Goal: Task Accomplishment & Management: Complete application form

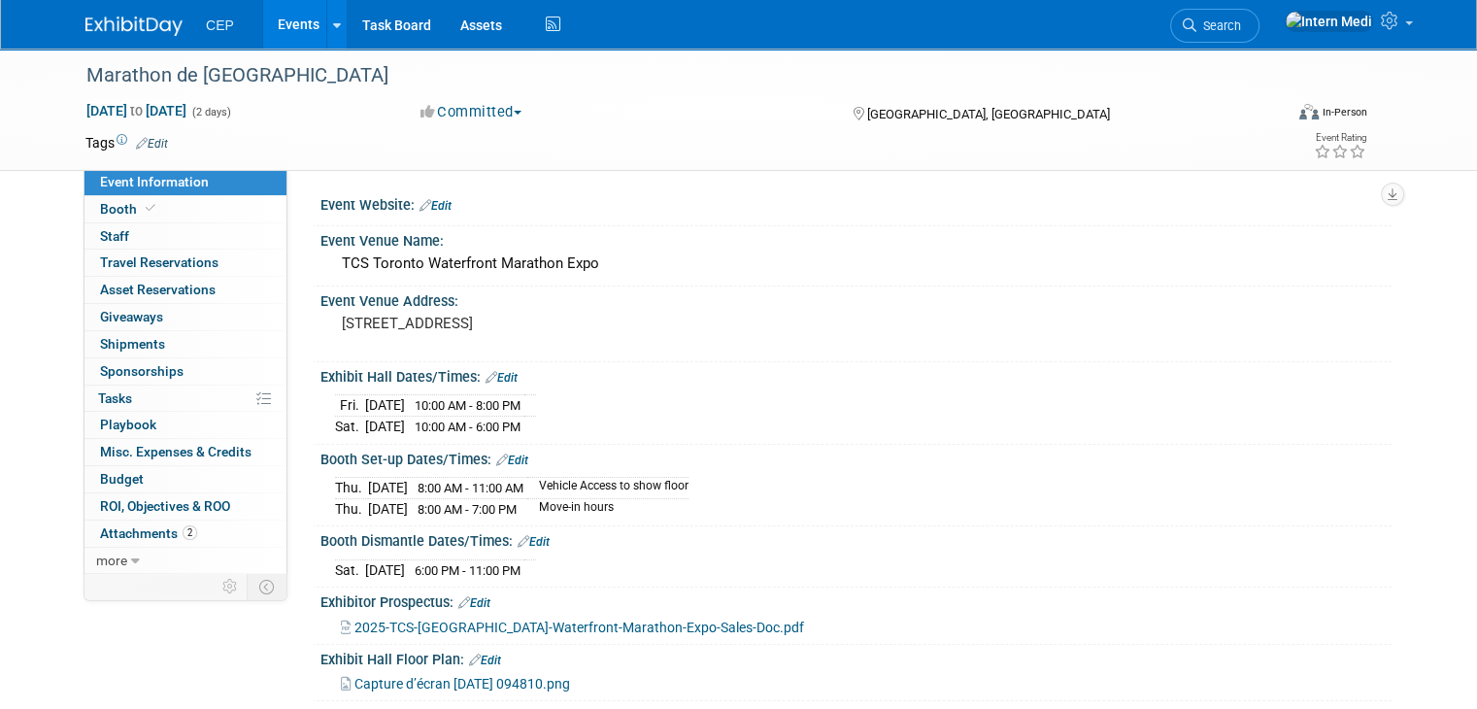
click at [1352, 113] on div "In-Person" at bounding box center [1345, 112] width 46 height 15
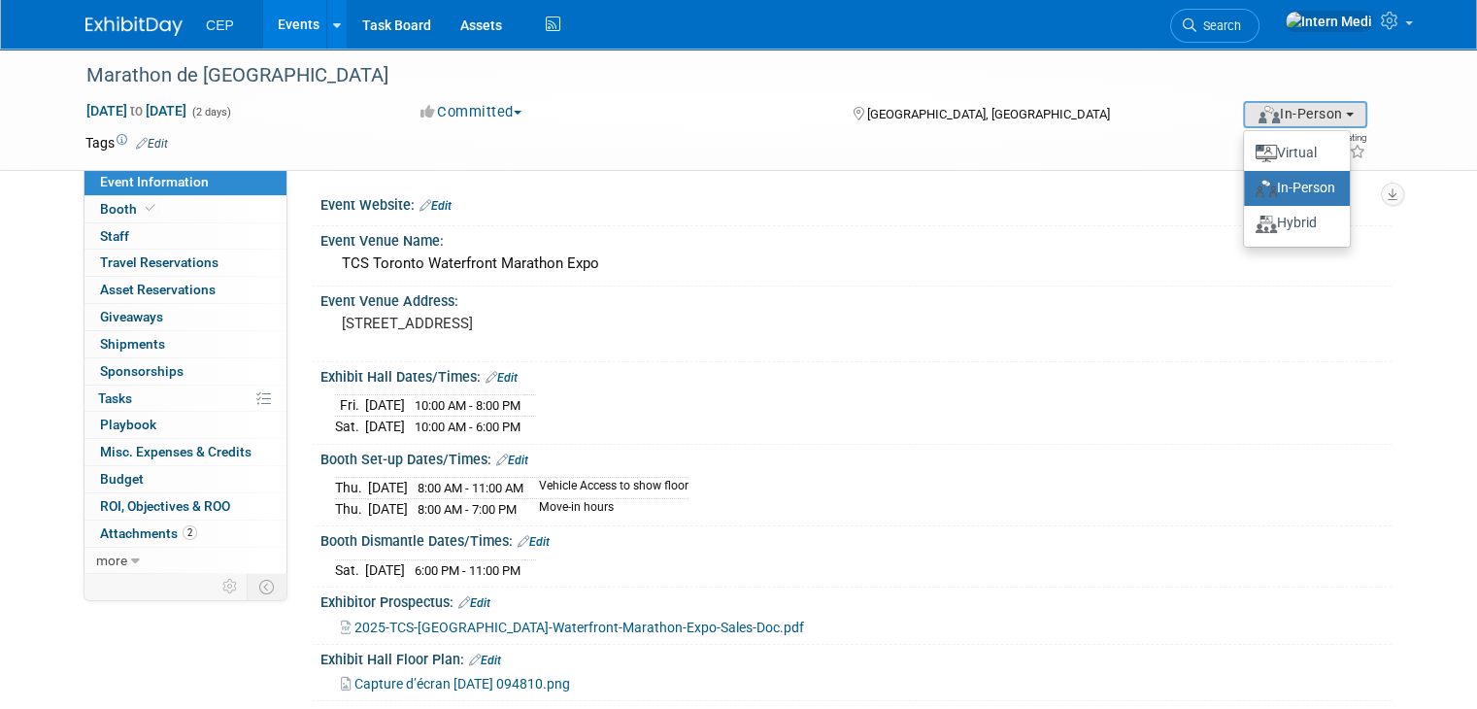
click at [1313, 188] on label "In-Person" at bounding box center [1297, 188] width 86 height 27
click at [1247, 188] on input "In-Person" at bounding box center [1241, 188] width 13 height 13
click at [1430, 129] on div "Marathon de Toronto Oct 17, 2025 to Oct 18, 2025 (2 days) Oct 17, 2025 to Oct 1…" at bounding box center [738, 110] width 1477 height 122
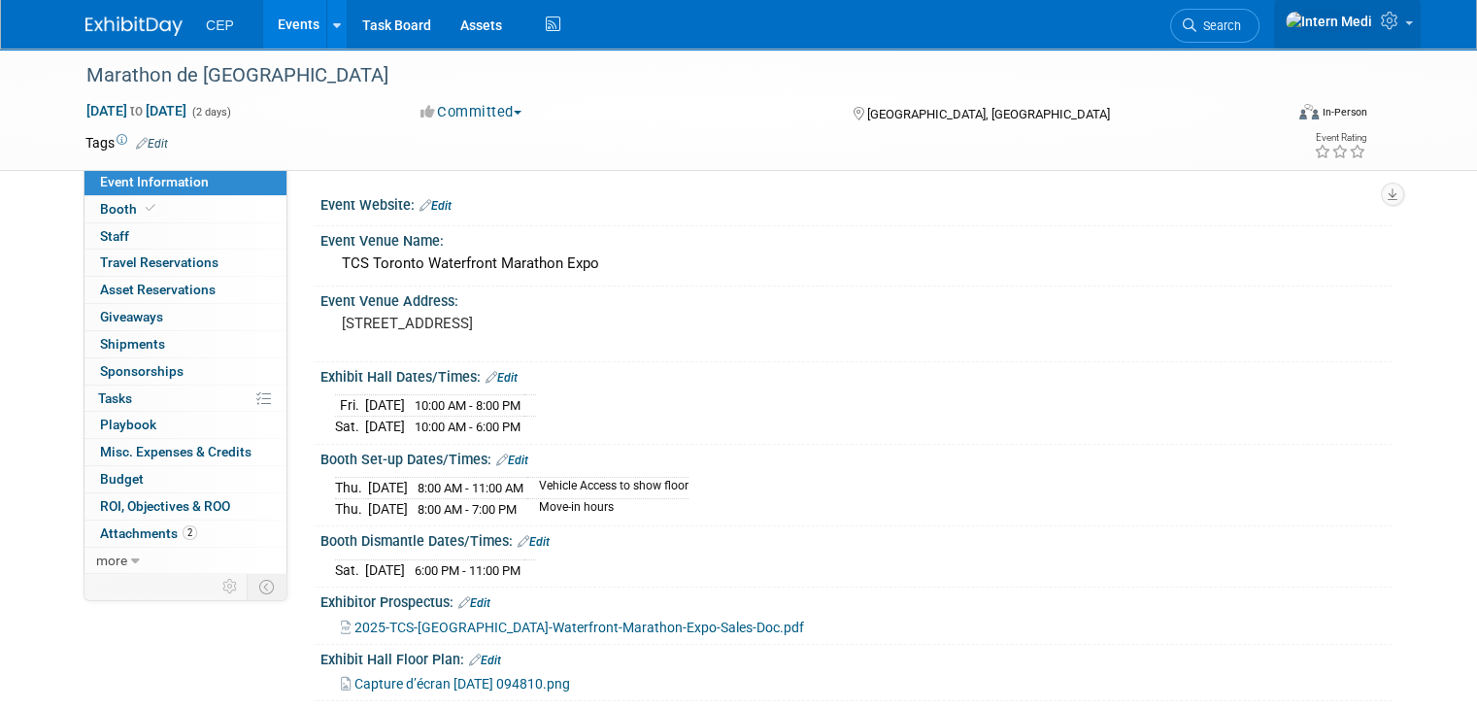
click at [1420, 21] on link at bounding box center [1347, 24] width 147 height 49
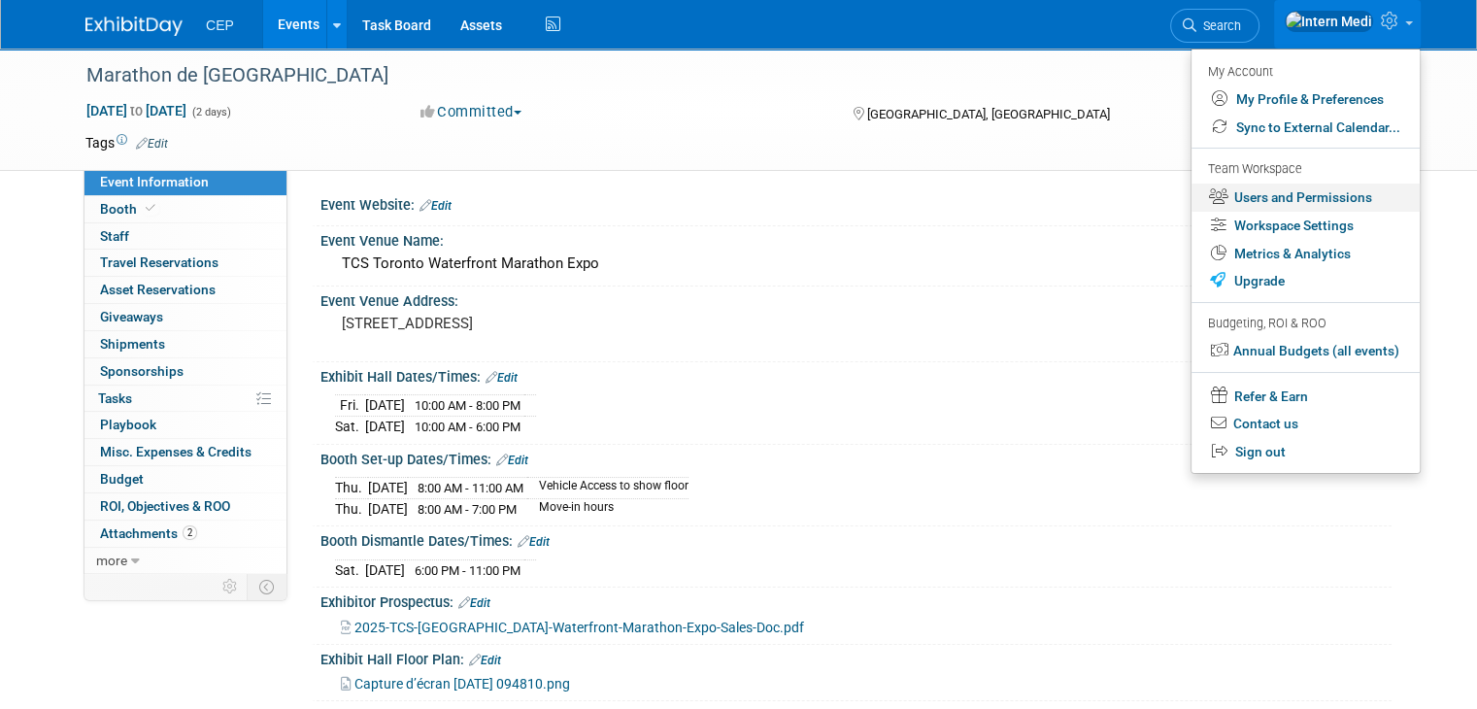
click at [1308, 197] on link "Users and Permissions" at bounding box center [1306, 198] width 228 height 28
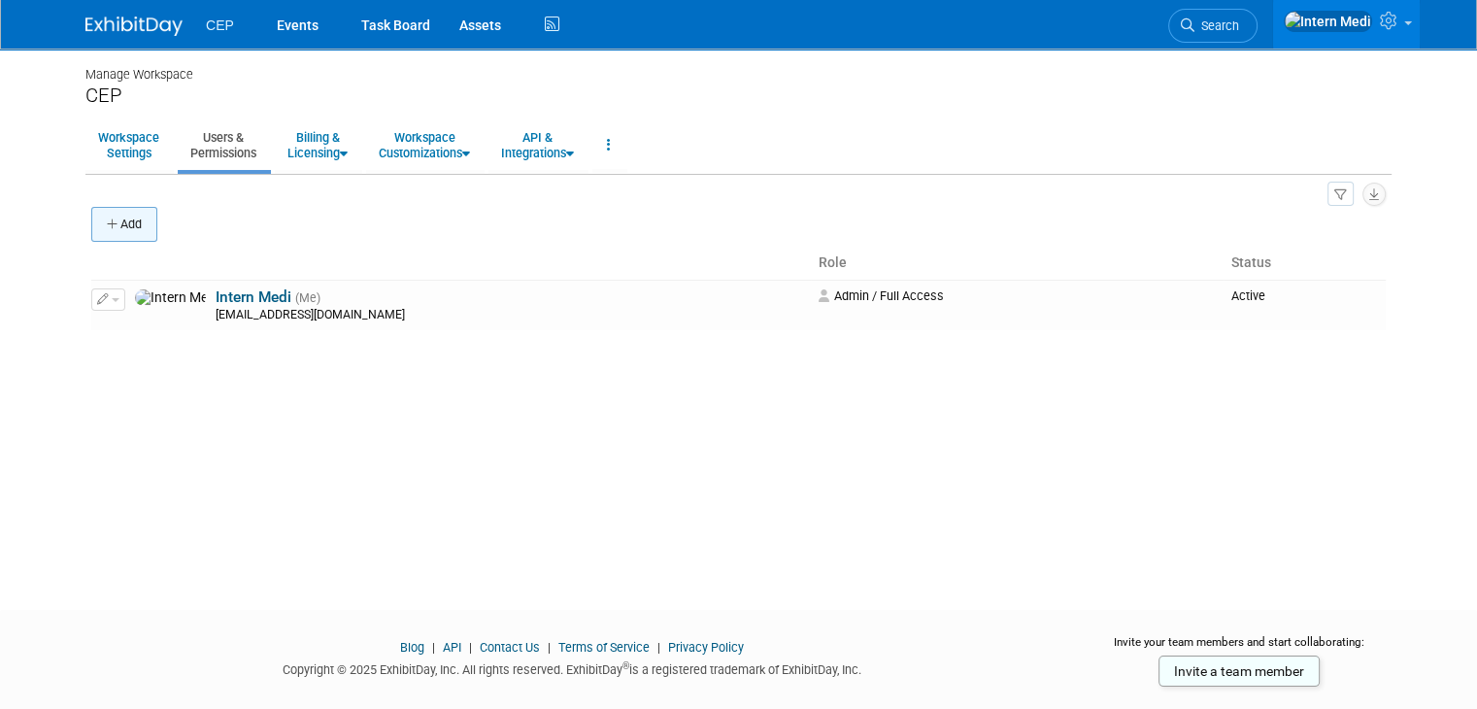
click at [105, 220] on button "Add" at bounding box center [124, 224] width 66 height 35
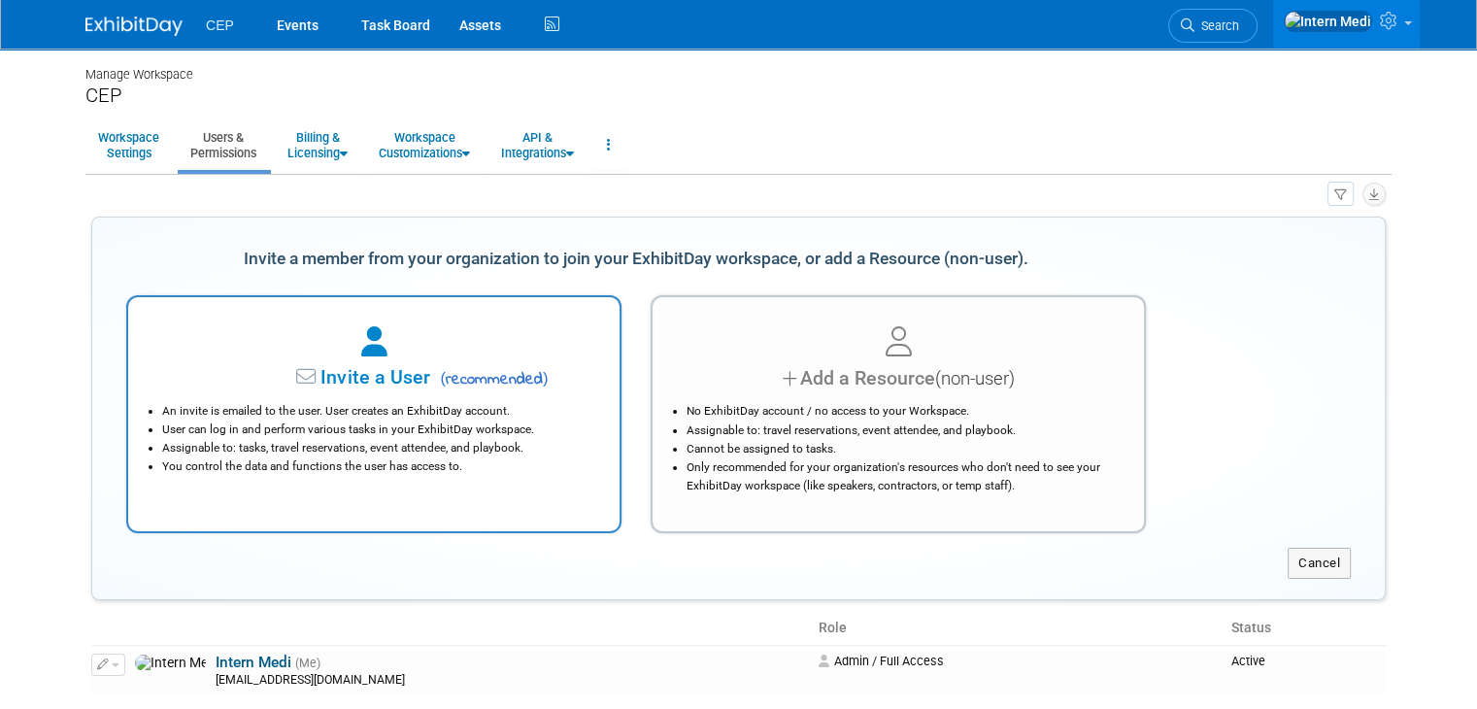
click at [335, 468] on li "You control the data and functions the user has access to." at bounding box center [378, 467] width 433 height 18
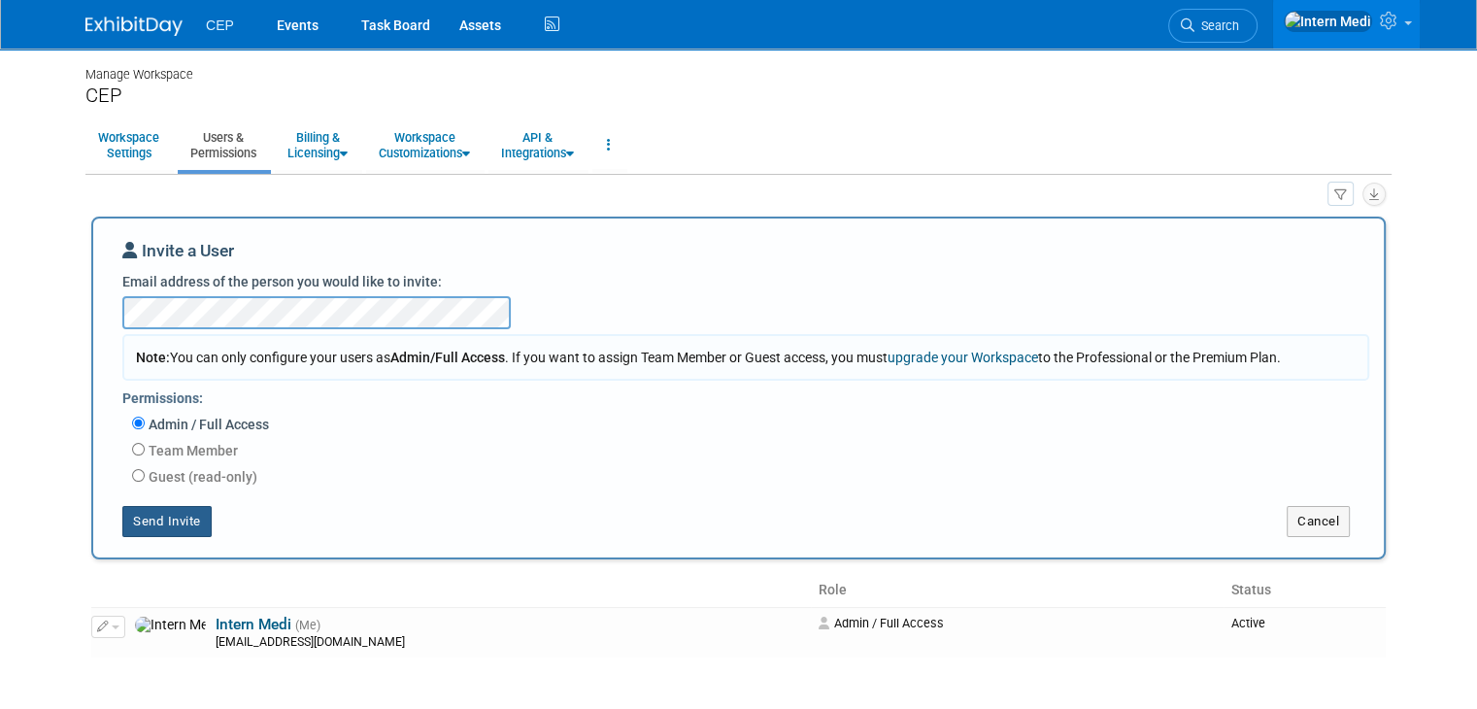
click at [171, 518] on button "Send Invite" at bounding box center [166, 521] width 89 height 31
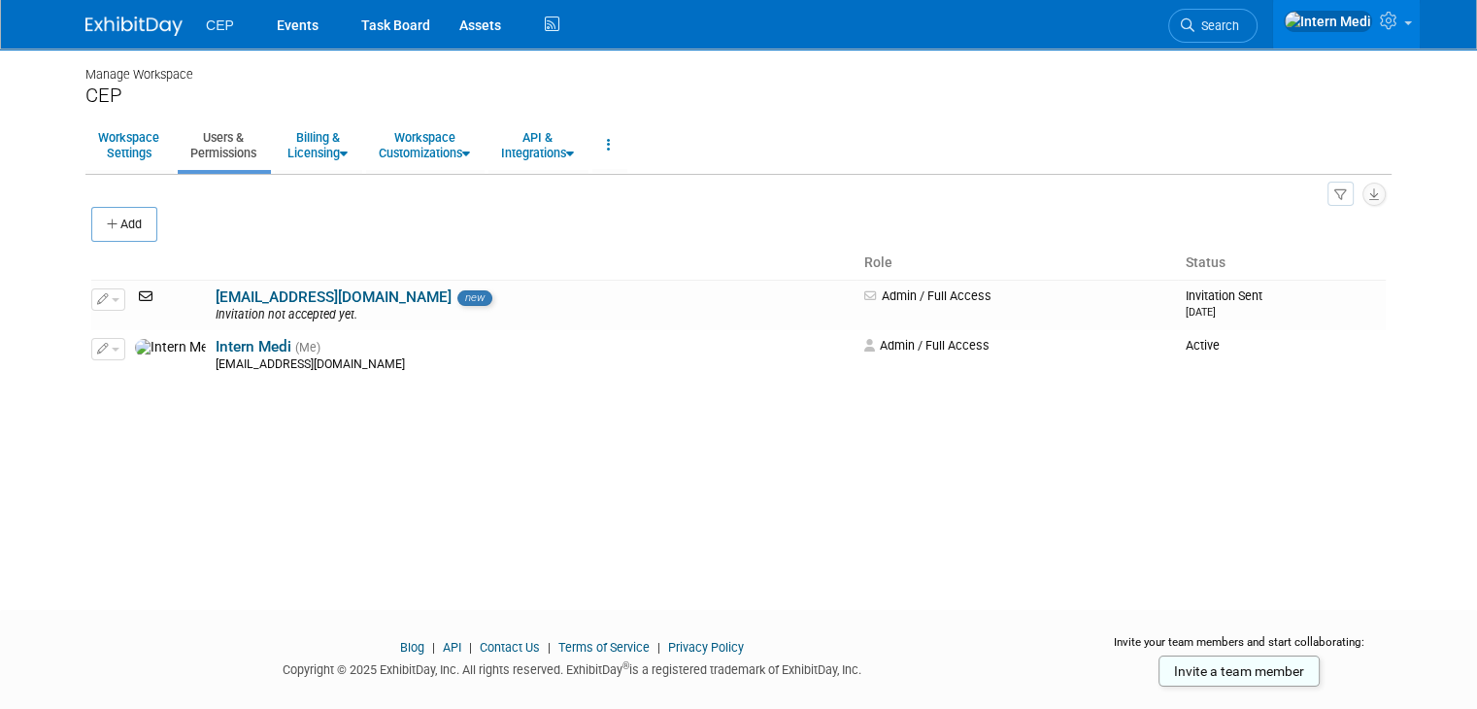
drag, startPoint x: 37, startPoint y: 299, endPoint x: 47, endPoint y: 294, distance: 10.9
click at [37, 299] on body "CEP Events Task Board Assets" at bounding box center [738, 354] width 1477 height 709
click at [111, 218] on button "Add" at bounding box center [124, 224] width 66 height 35
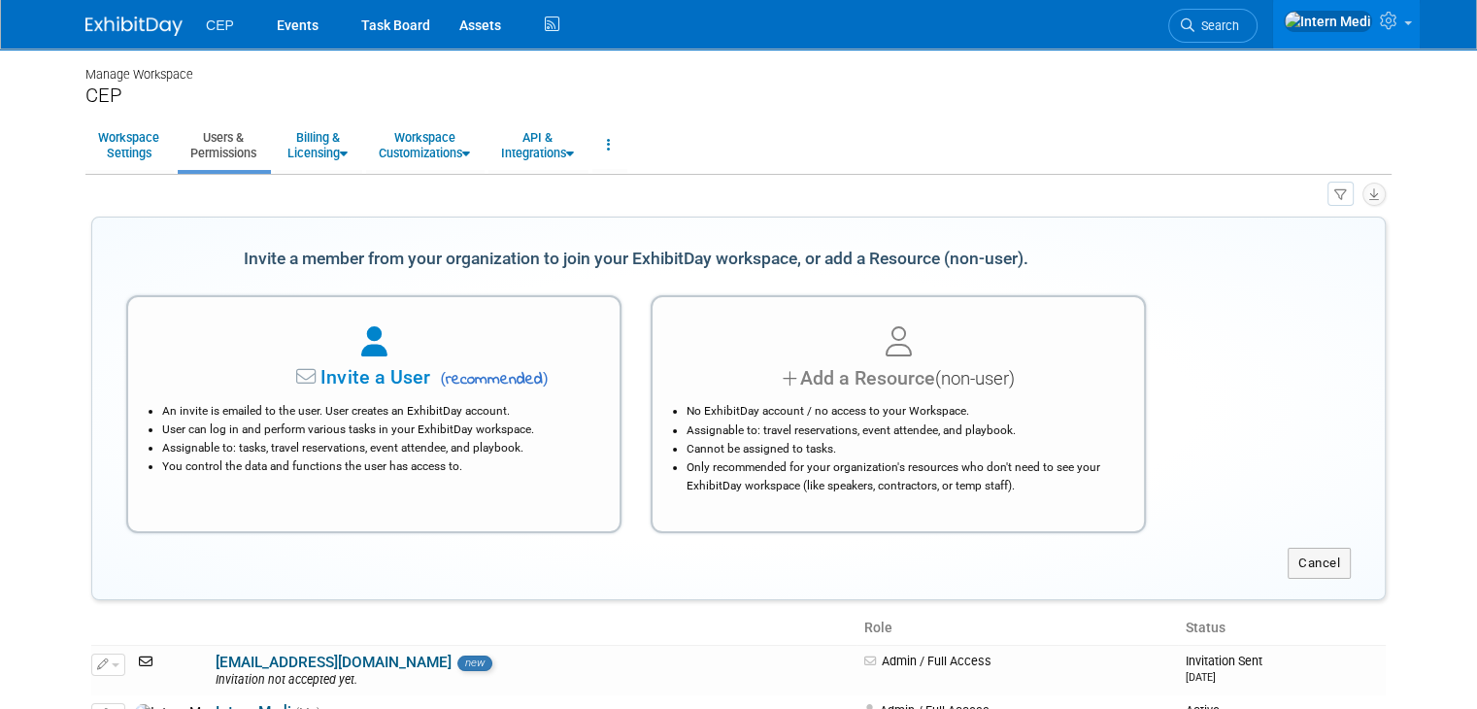
click at [414, 459] on li "You control the data and functions the user has access to." at bounding box center [378, 467] width 433 height 18
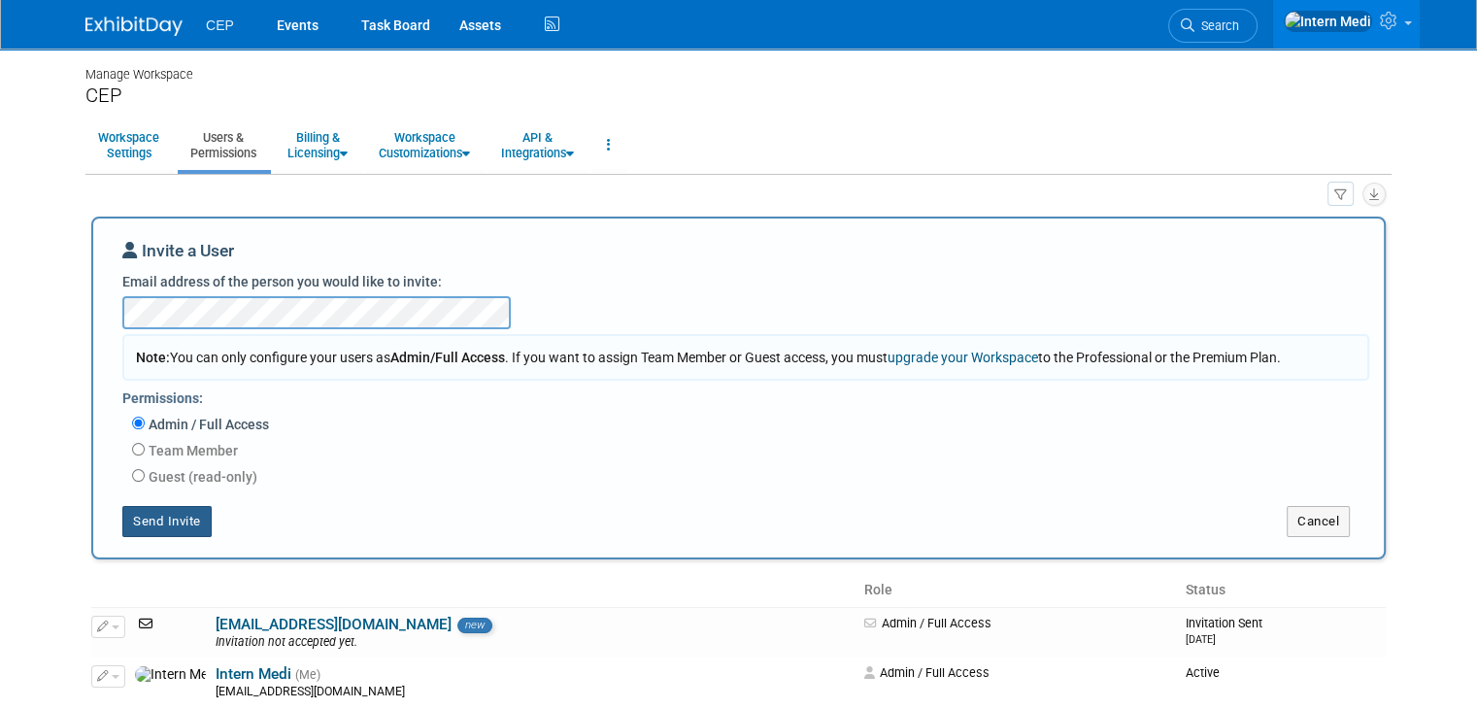
click at [157, 517] on button "Send Invite" at bounding box center [166, 521] width 89 height 31
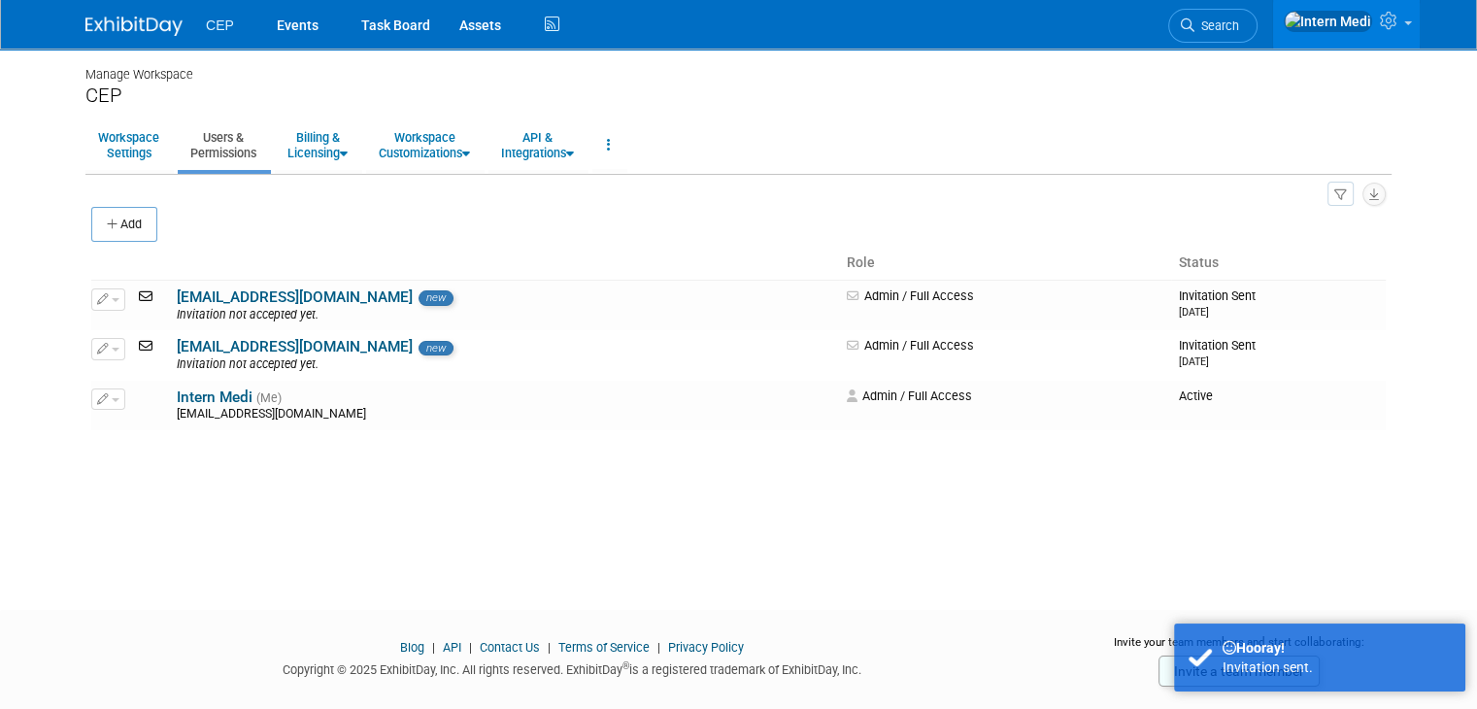
click at [206, 26] on span "CEP" at bounding box center [220, 25] width 28 height 16
click at [99, 26] on img at bounding box center [133, 26] width 97 height 19
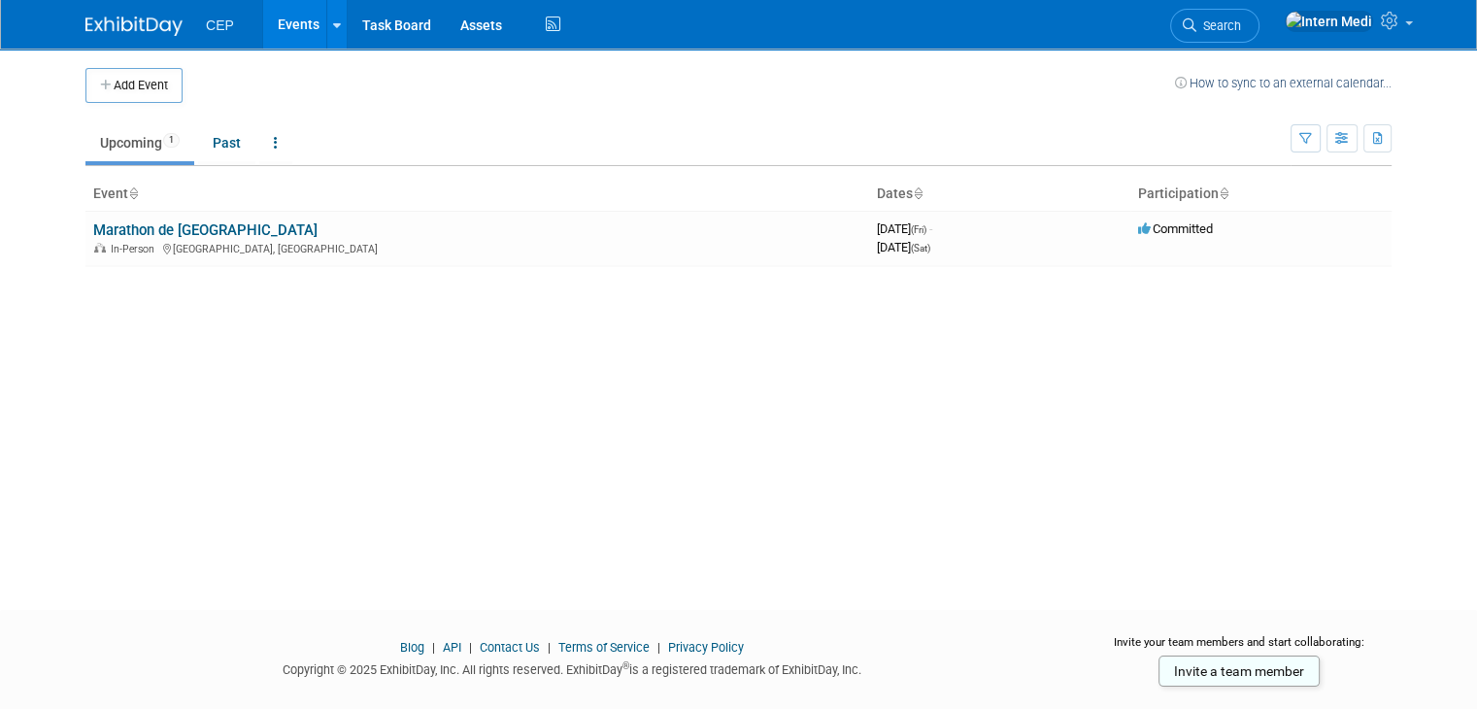
click at [1023, 104] on td "Upcoming 1 Past All Events 1 Past and Upcoming Grouped Annually Events grouped …" at bounding box center [687, 134] width 1205 height 63
click at [126, 84] on button "Add Event" at bounding box center [133, 85] width 97 height 35
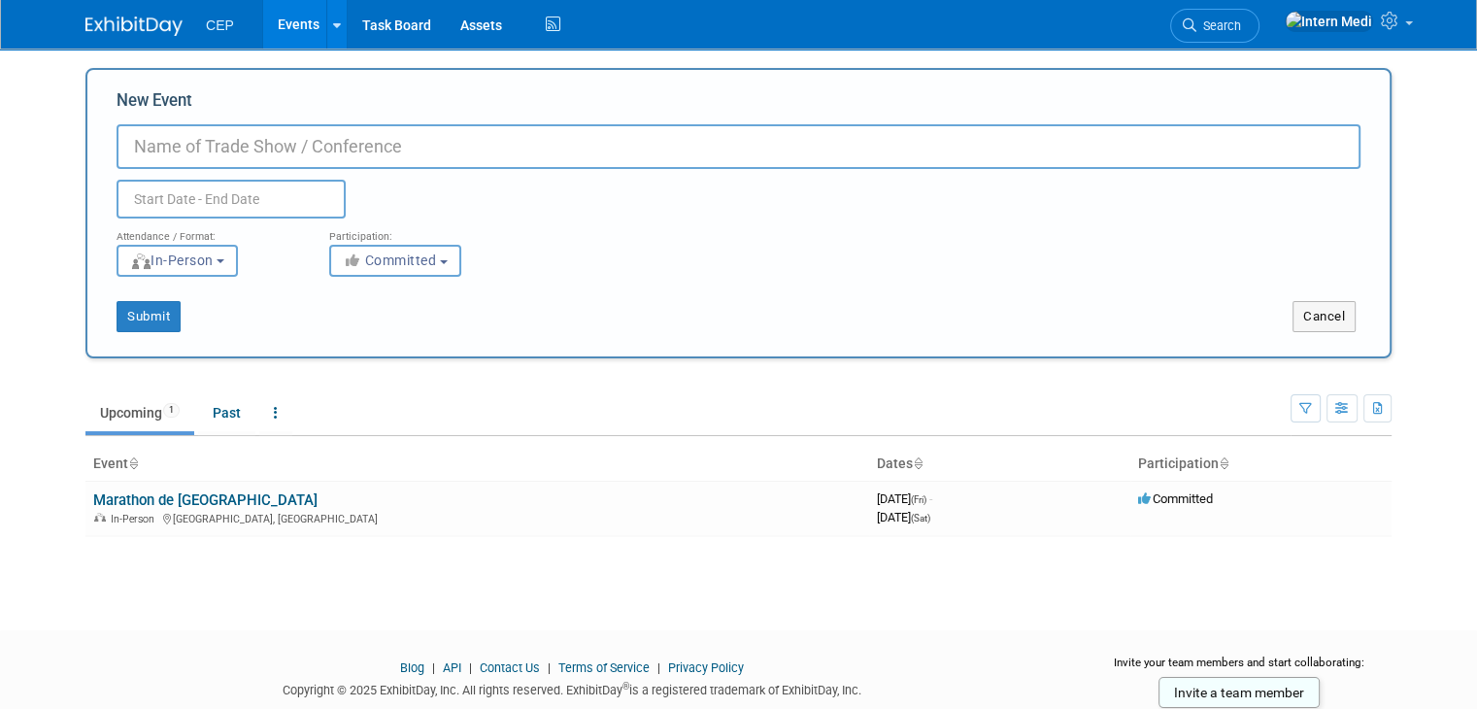
click at [187, 144] on input "New Event" at bounding box center [739, 146] width 1244 height 45
type input "Expo je cours"
click at [8, 190] on body "CEP Events Add Event Bulk Upload Events Shareable Event Boards Recently Viewed …" at bounding box center [738, 354] width 1477 height 709
click at [175, 197] on input "text" at bounding box center [231, 199] width 229 height 39
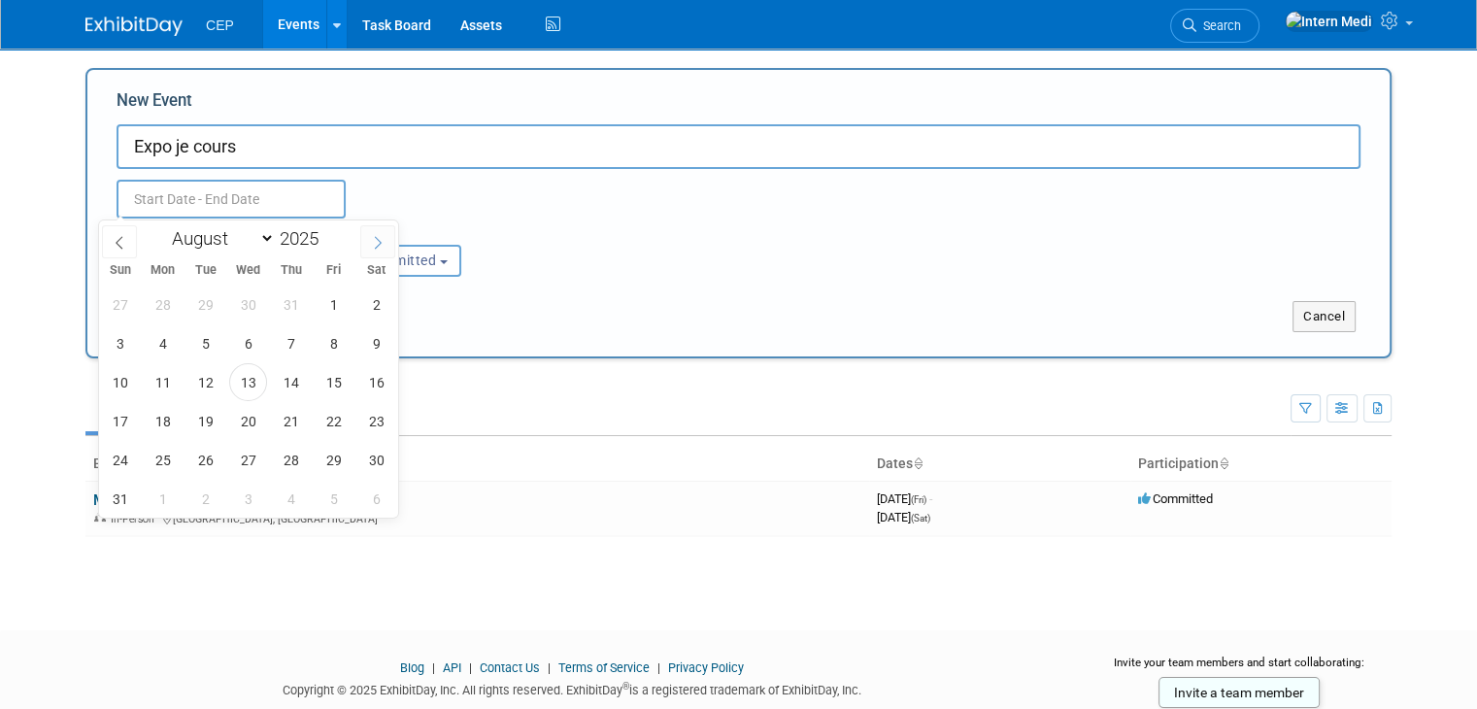
click at [374, 238] on icon at bounding box center [378, 243] width 14 height 14
select select "9"
click at [328, 303] on span "3" at bounding box center [334, 305] width 38 height 38
click at [380, 305] on span "4" at bounding box center [376, 305] width 38 height 38
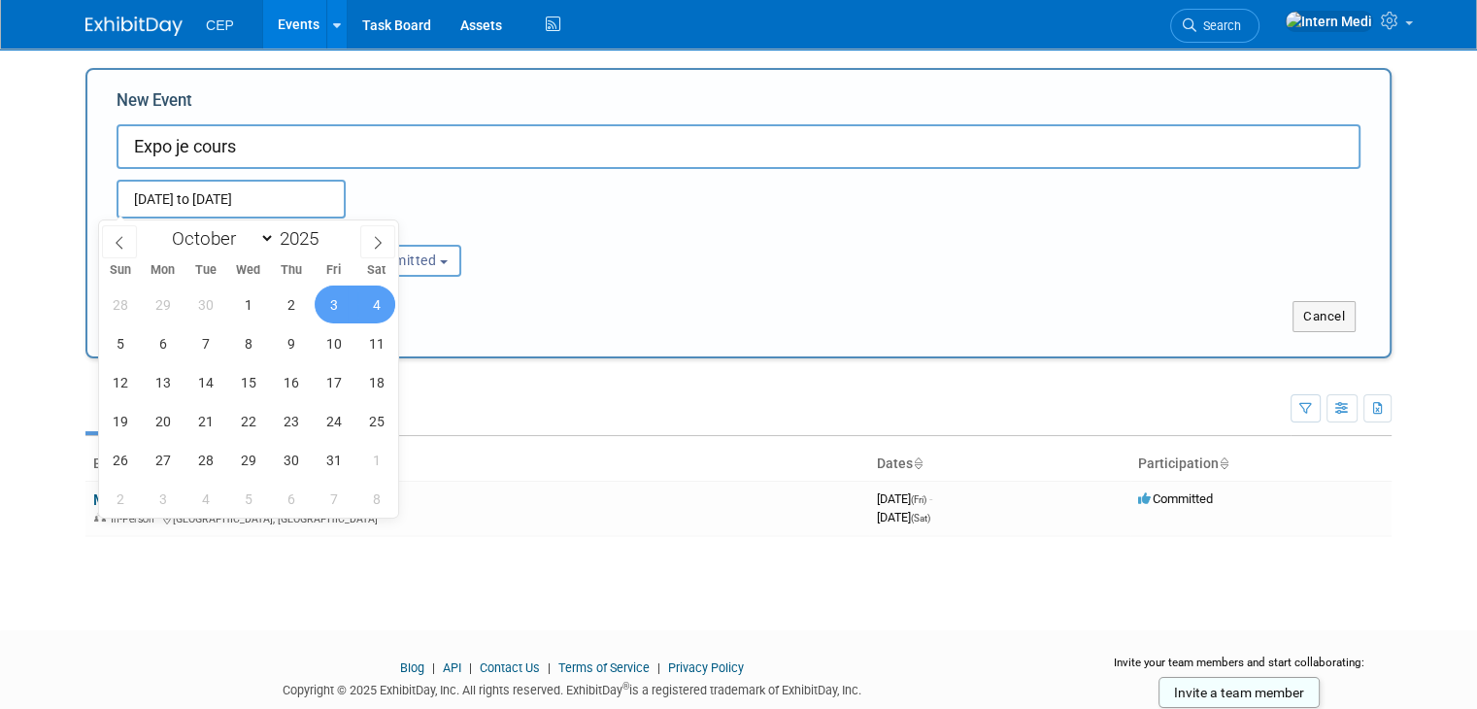
type input "Oct 3, 2025 to Oct 4, 2025"
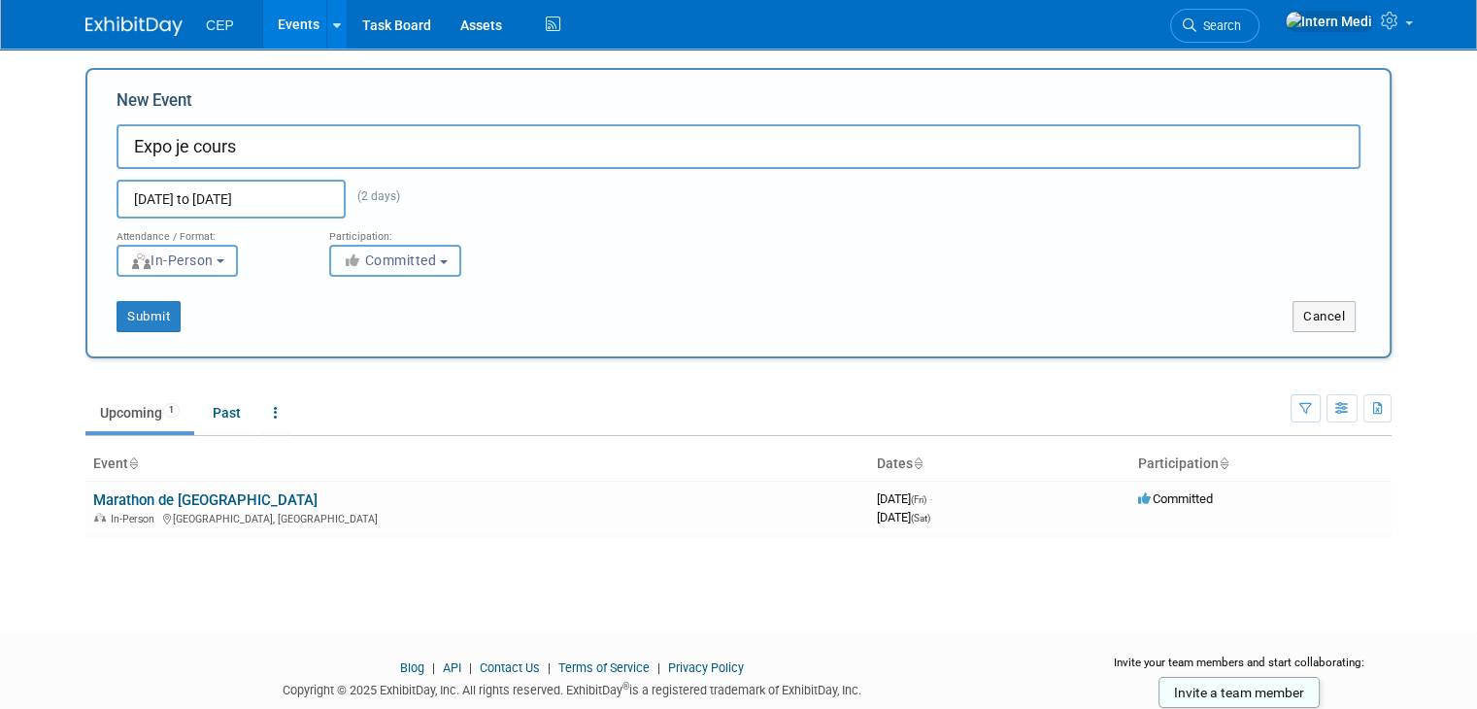
click at [396, 264] on span "Committed" at bounding box center [390, 261] width 94 height 16
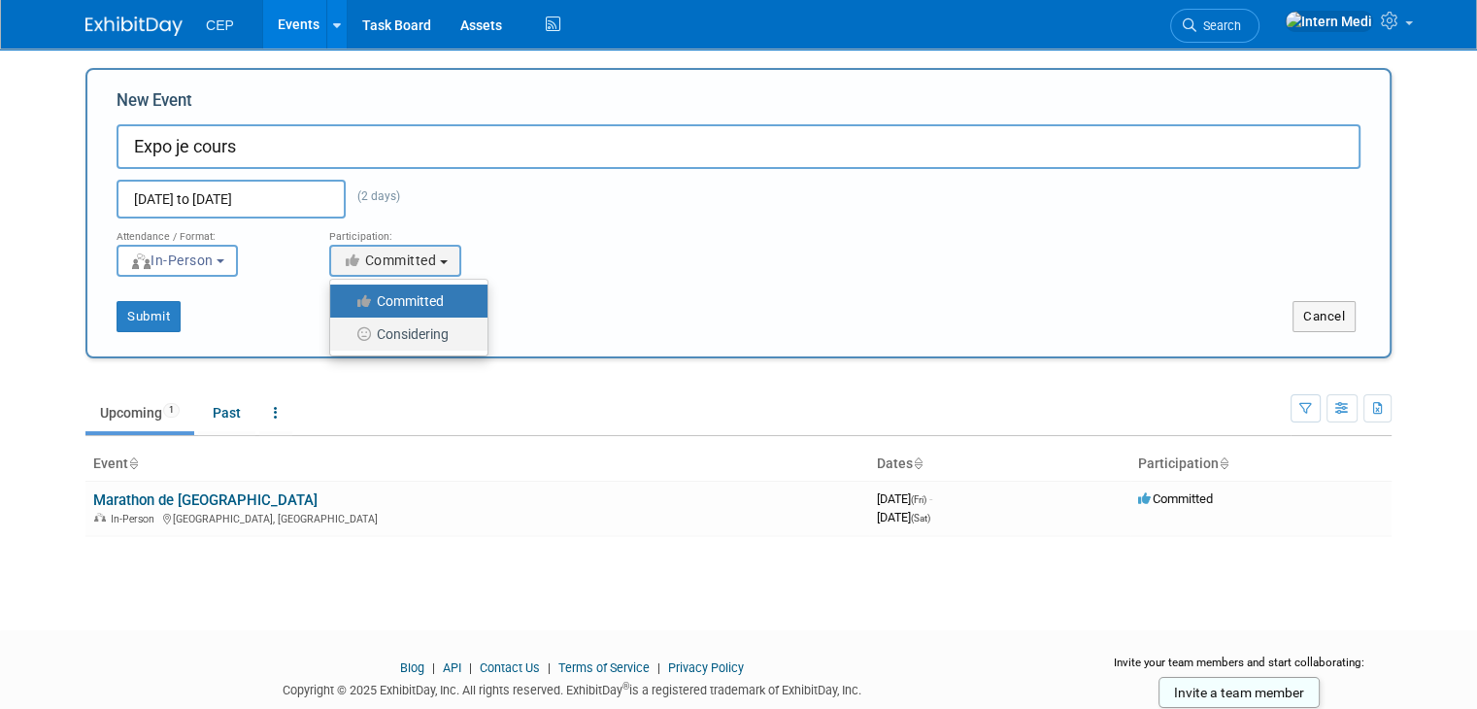
click at [373, 335] on label "Considering" at bounding box center [404, 334] width 128 height 25
click at [348, 335] on input "Considering" at bounding box center [341, 334] width 13 height 13
select select "2"
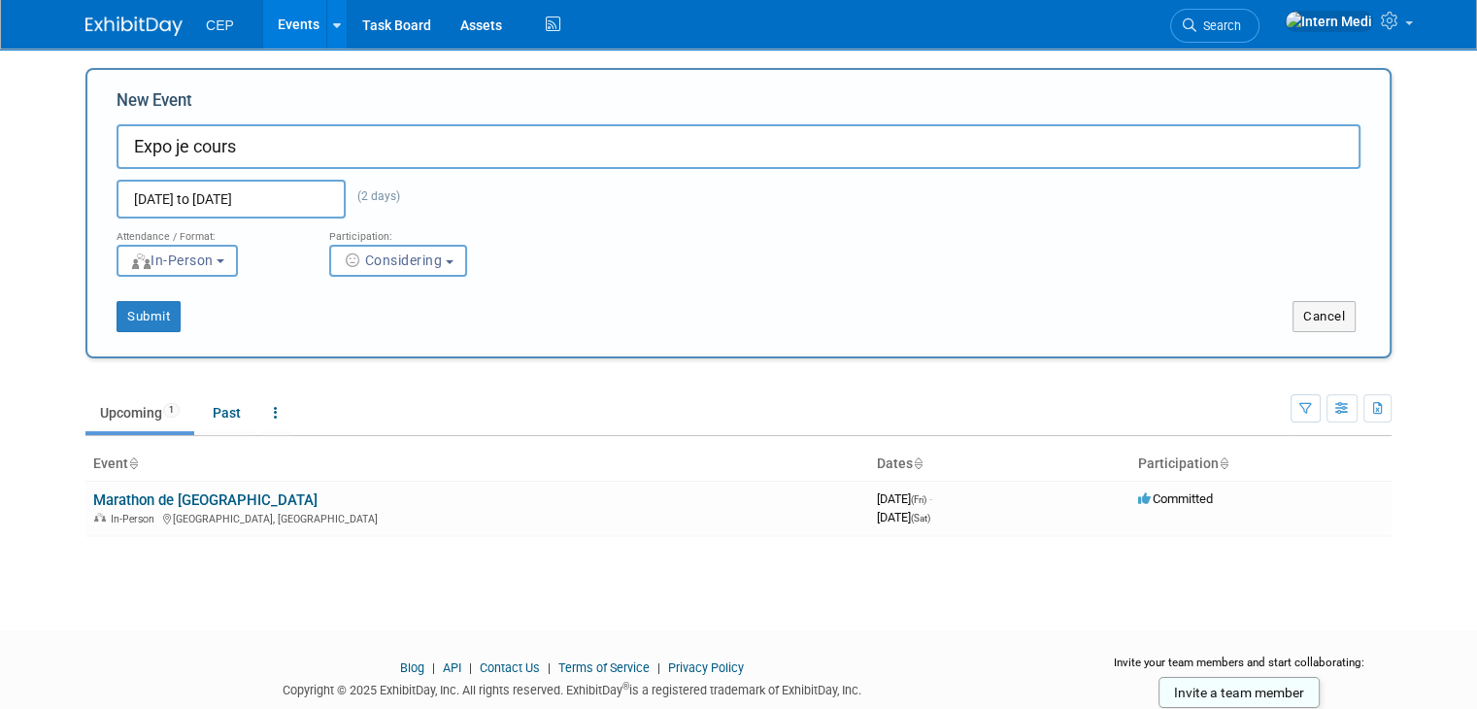
click at [288, 301] on div "Submit" at bounding box center [358, 316] width 543 height 31
click at [144, 310] on button "Submit" at bounding box center [149, 316] width 64 height 31
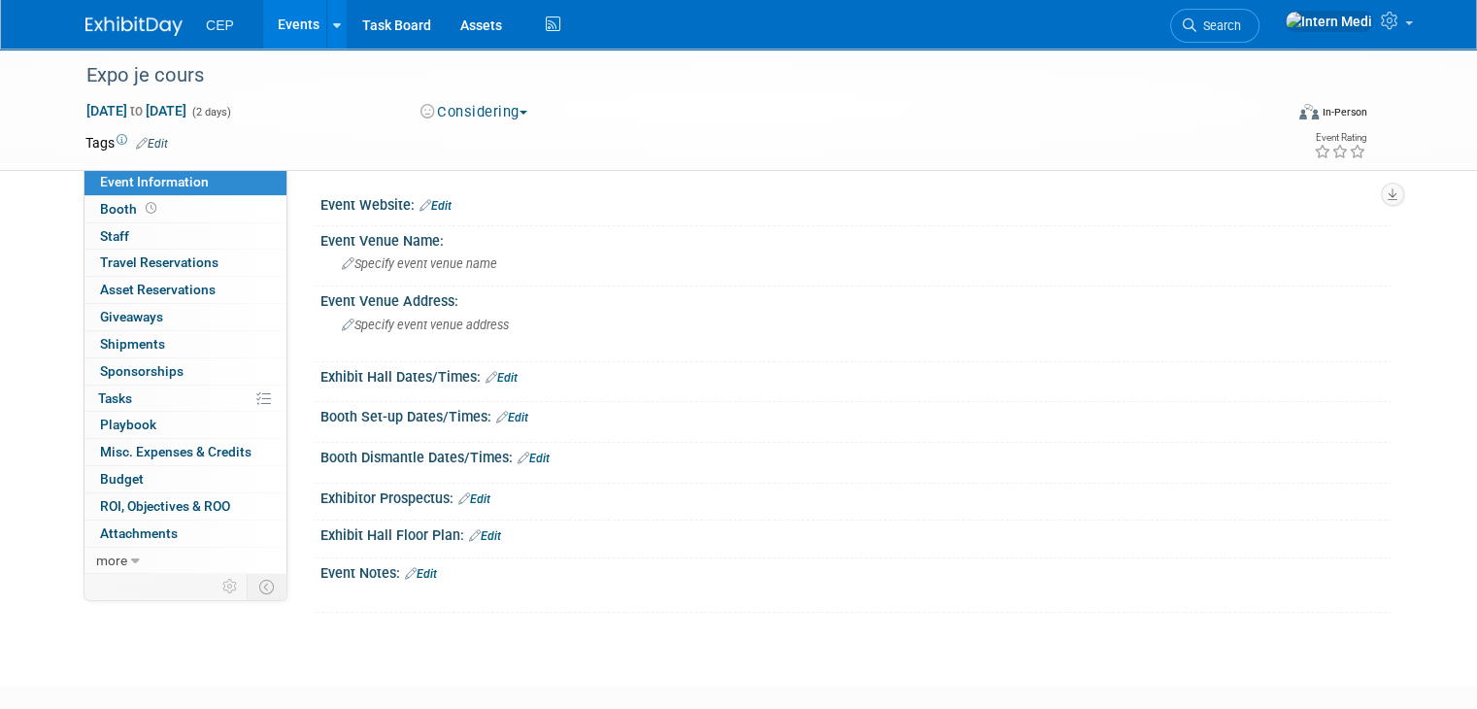
click at [425, 204] on link "Edit" at bounding box center [436, 206] width 32 height 14
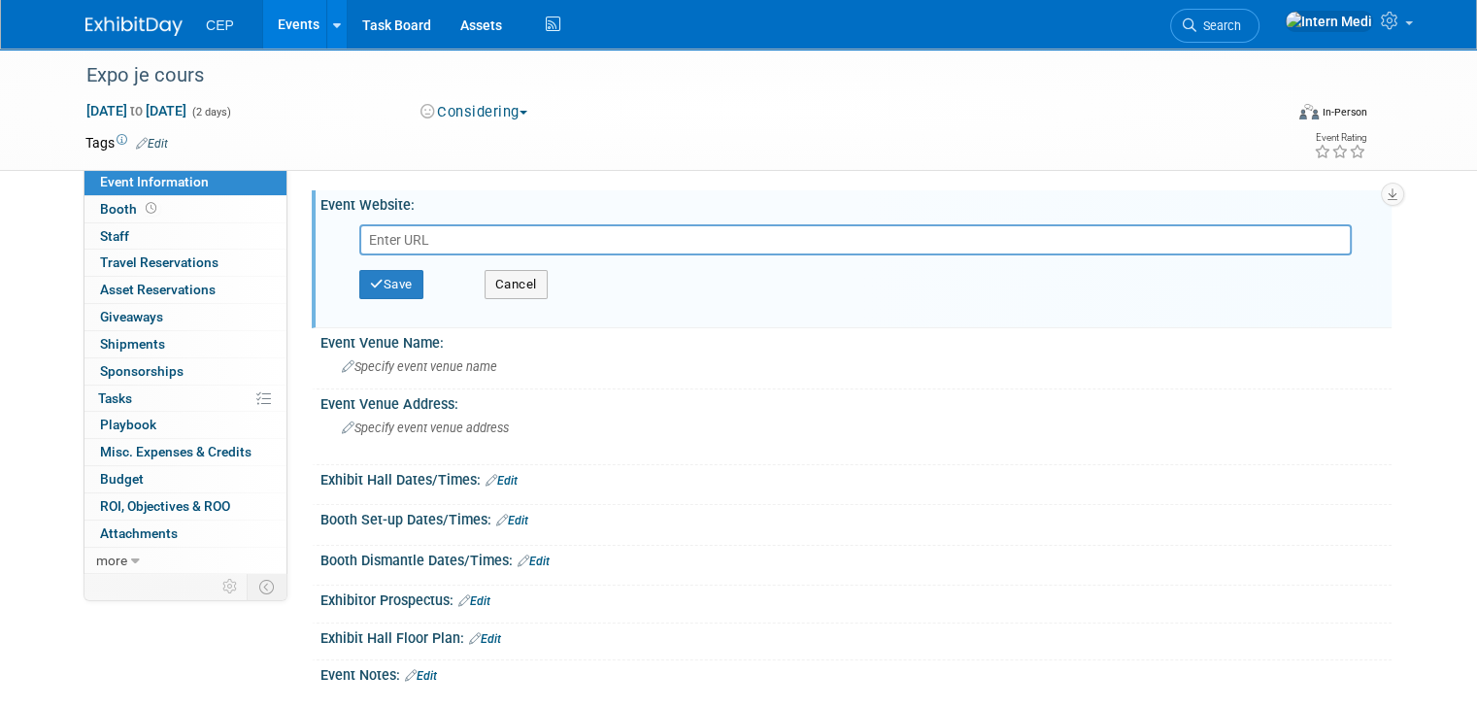
click at [397, 231] on input "text" at bounding box center [855, 239] width 993 height 31
type input "https://www.jecoursqc.com/"
click at [366, 284] on button "Save" at bounding box center [391, 284] width 64 height 29
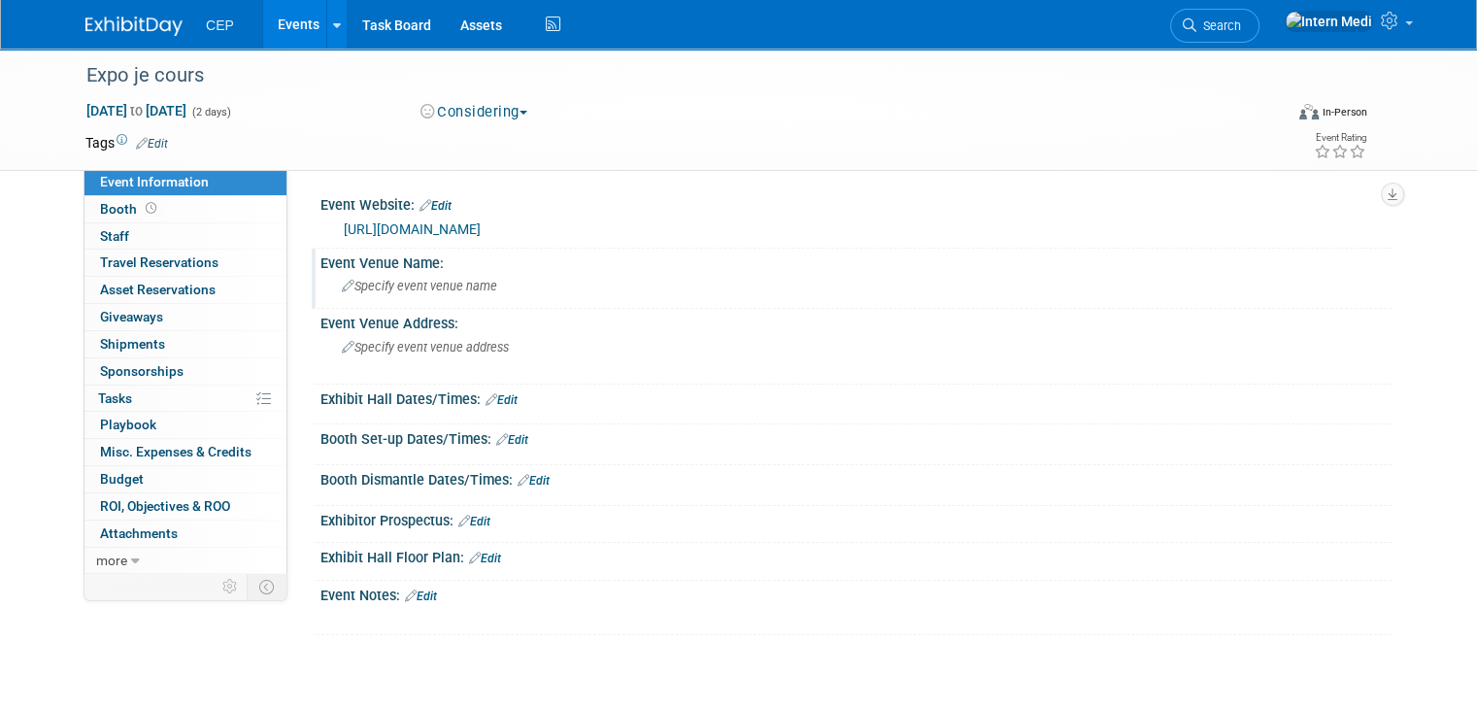
click at [431, 286] on span "Specify event venue name" at bounding box center [419, 286] width 155 height 15
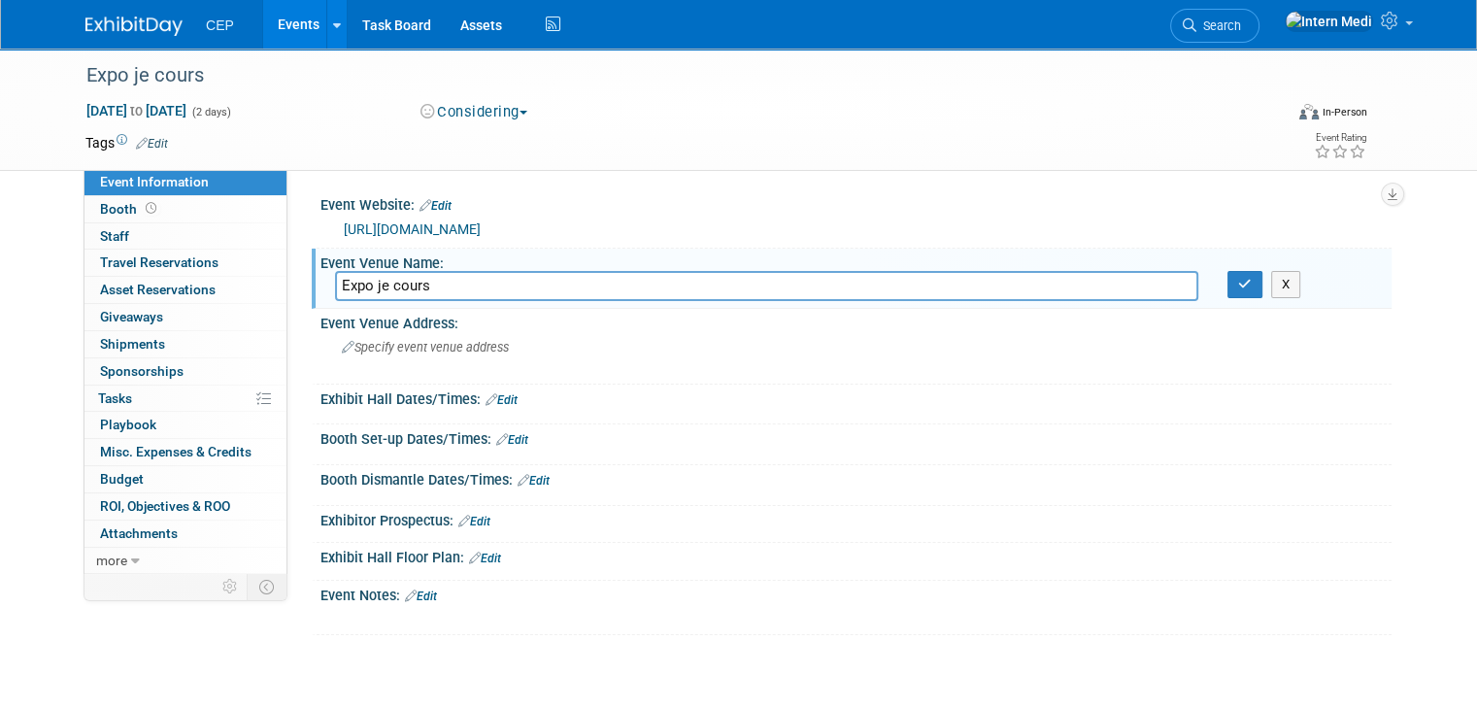
type input "Expo je cours"
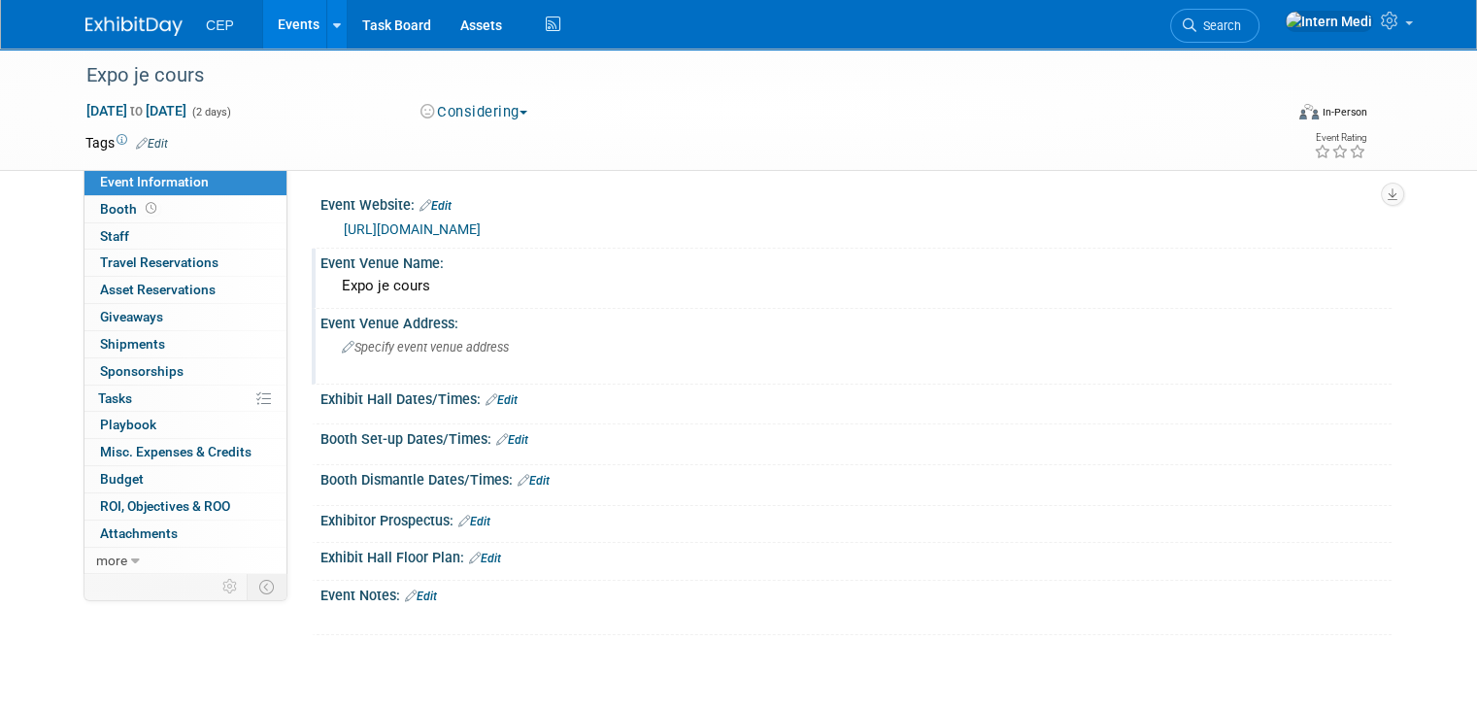
click at [417, 348] on span "Specify event venue address" at bounding box center [425, 347] width 167 height 15
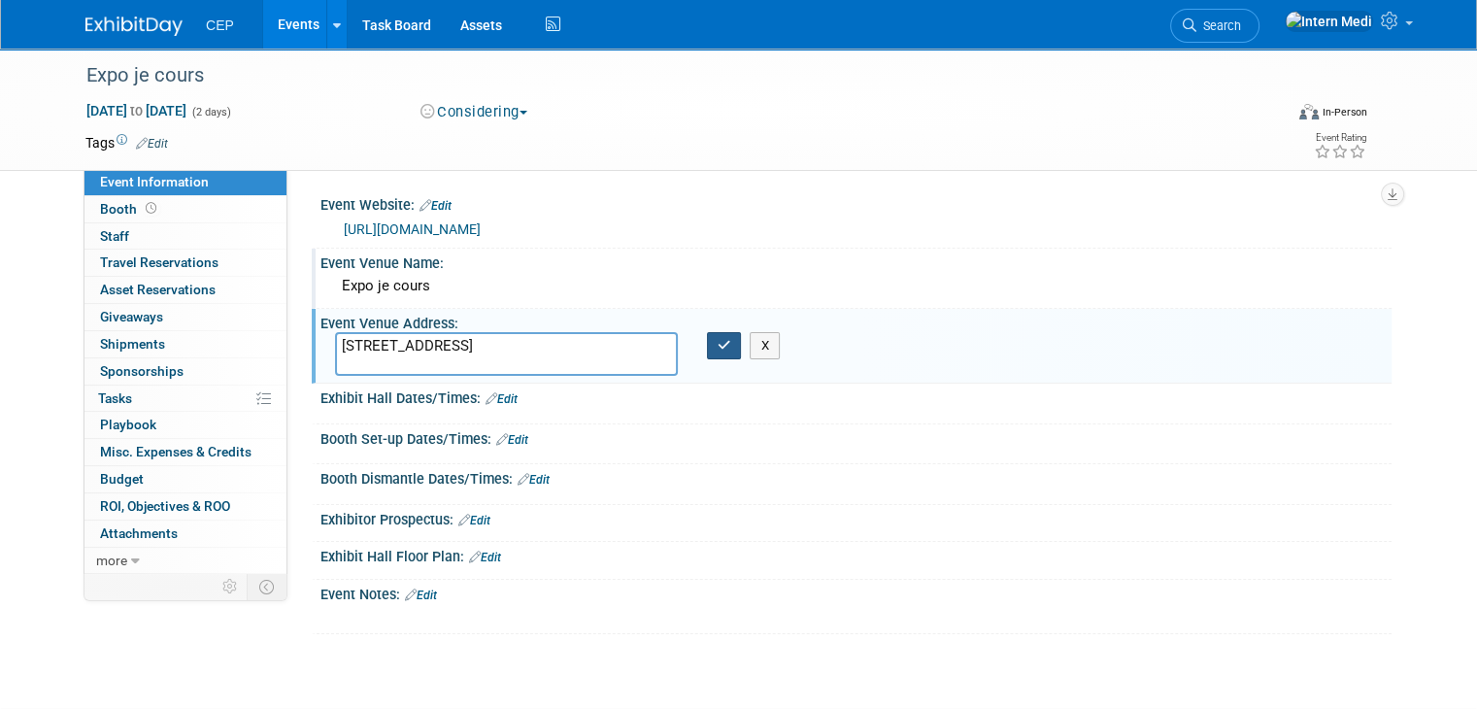
type textarea "2005 Rue de l'Exposition, Québec, QC G1L 0B7"
click at [723, 339] on icon "button" at bounding box center [725, 345] width 14 height 13
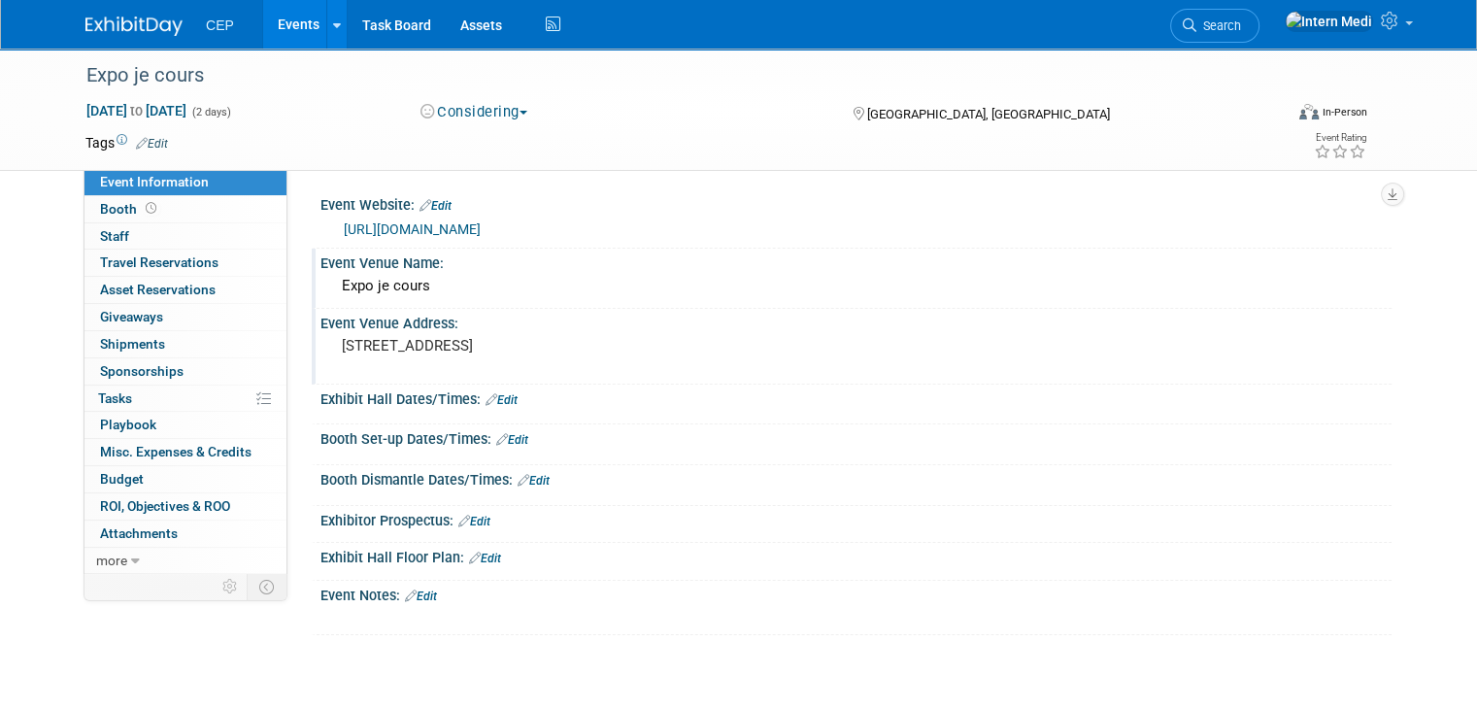
click at [501, 401] on link "Edit" at bounding box center [502, 400] width 32 height 14
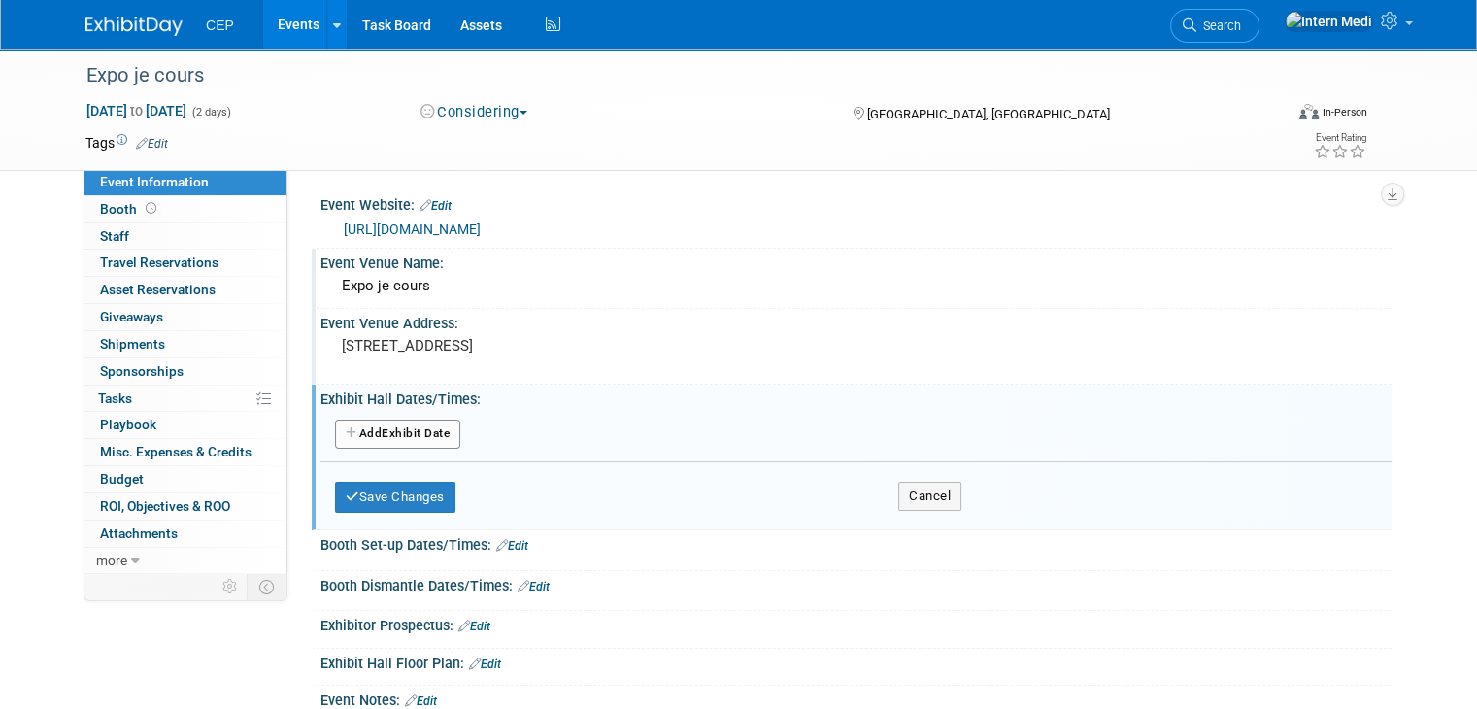
click at [423, 432] on button "Add Another Exhibit Date" at bounding box center [397, 434] width 125 height 29
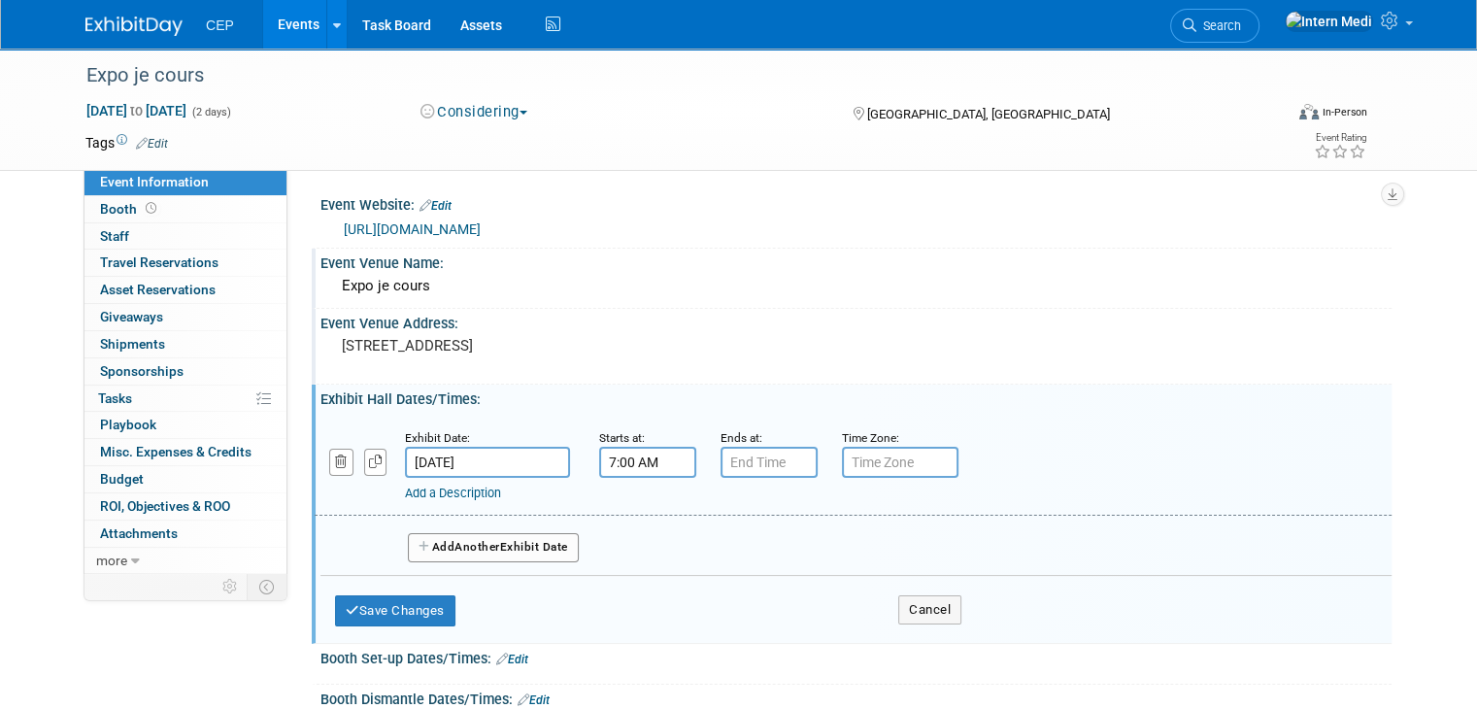
click at [615, 459] on input "7:00 AM" at bounding box center [647, 462] width 97 height 31
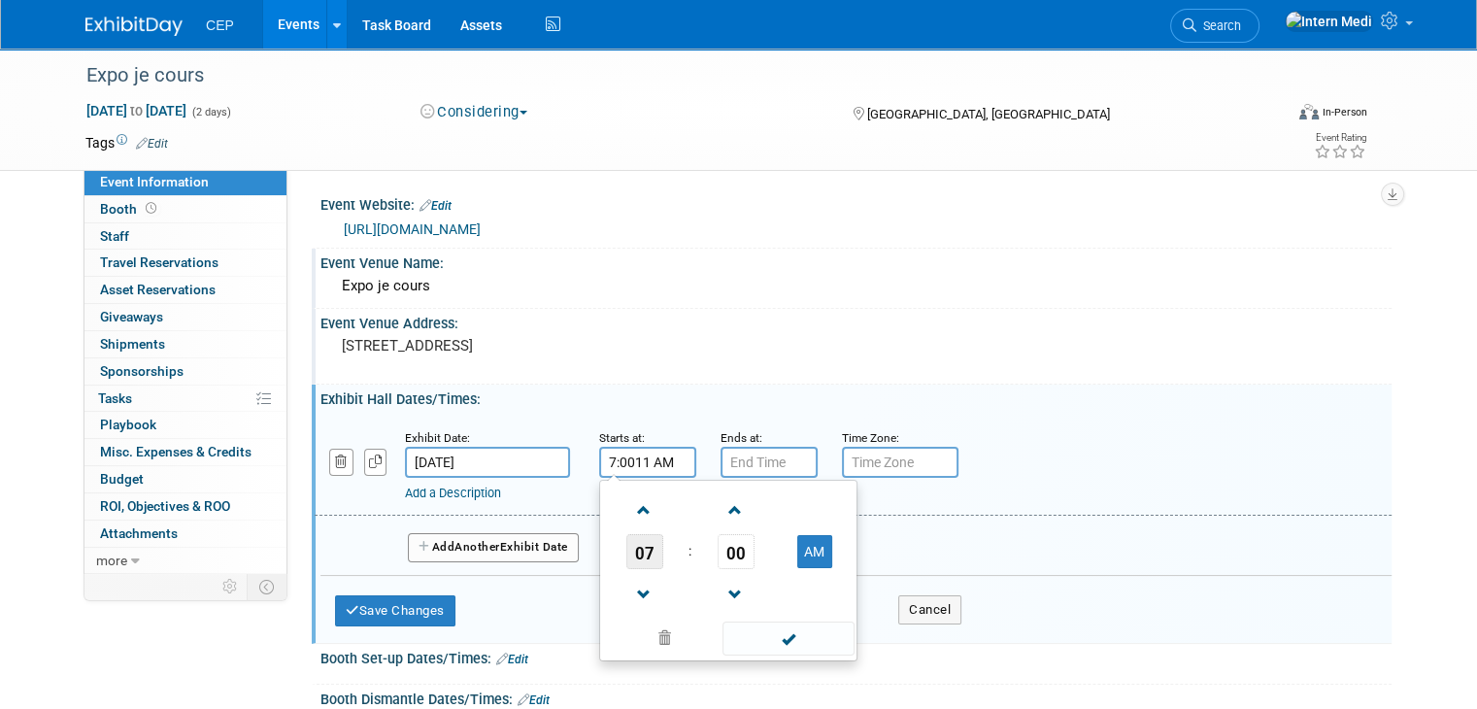
click at [628, 558] on span "07" at bounding box center [645, 551] width 37 height 35
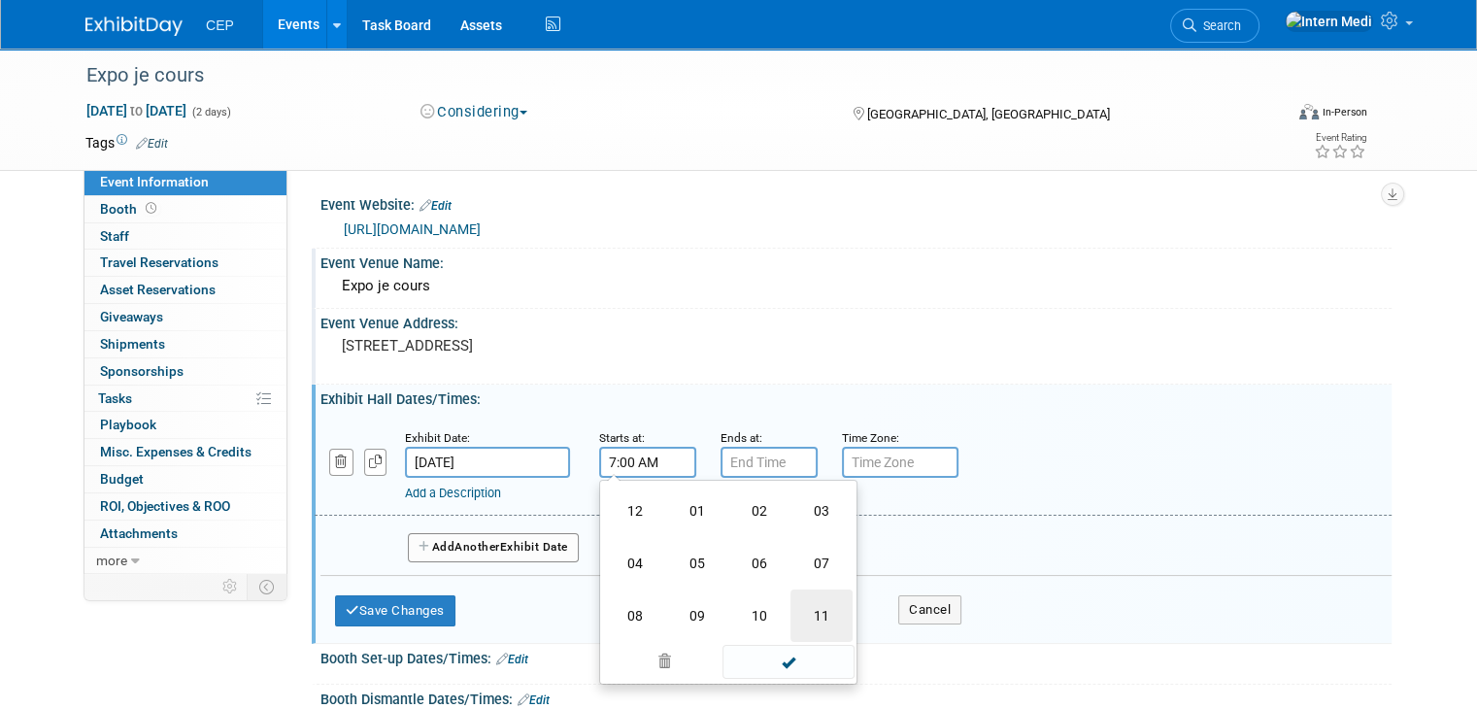
click at [806, 612] on td "11" at bounding box center [822, 616] width 62 height 52
type input "11:00 AM"
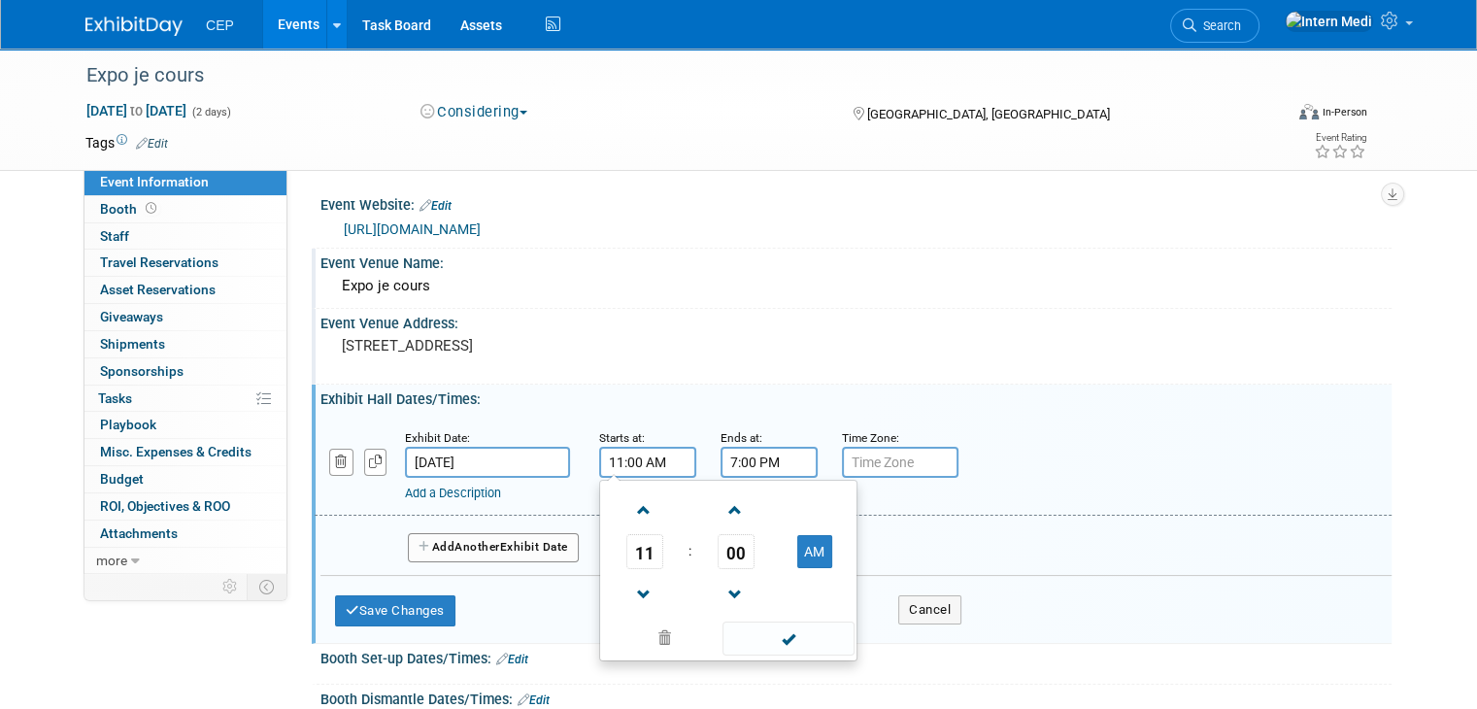
click at [738, 463] on input "7:00 PM" at bounding box center [769, 462] width 97 height 31
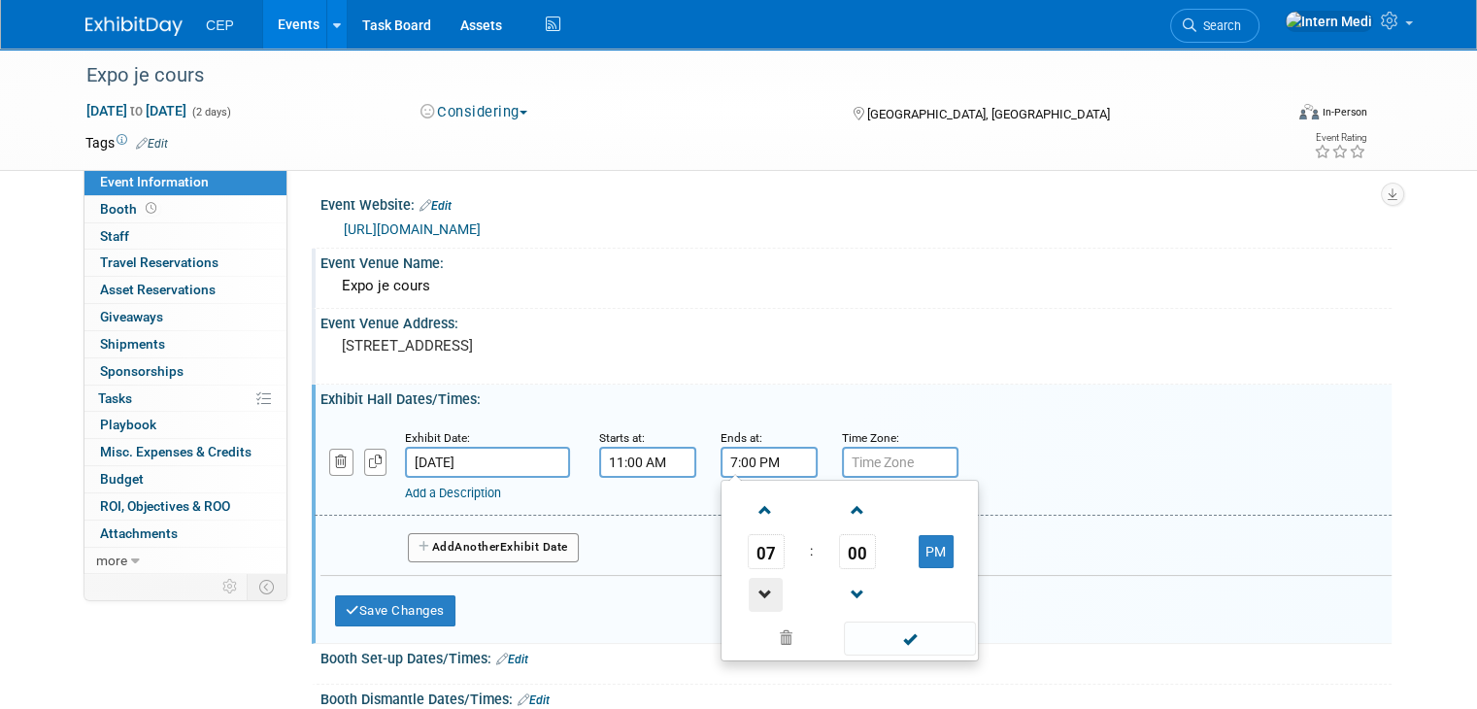
click at [749, 589] on span at bounding box center [766, 595] width 34 height 34
click at [749, 506] on span at bounding box center [766, 510] width 34 height 34
type input "8:00 PM"
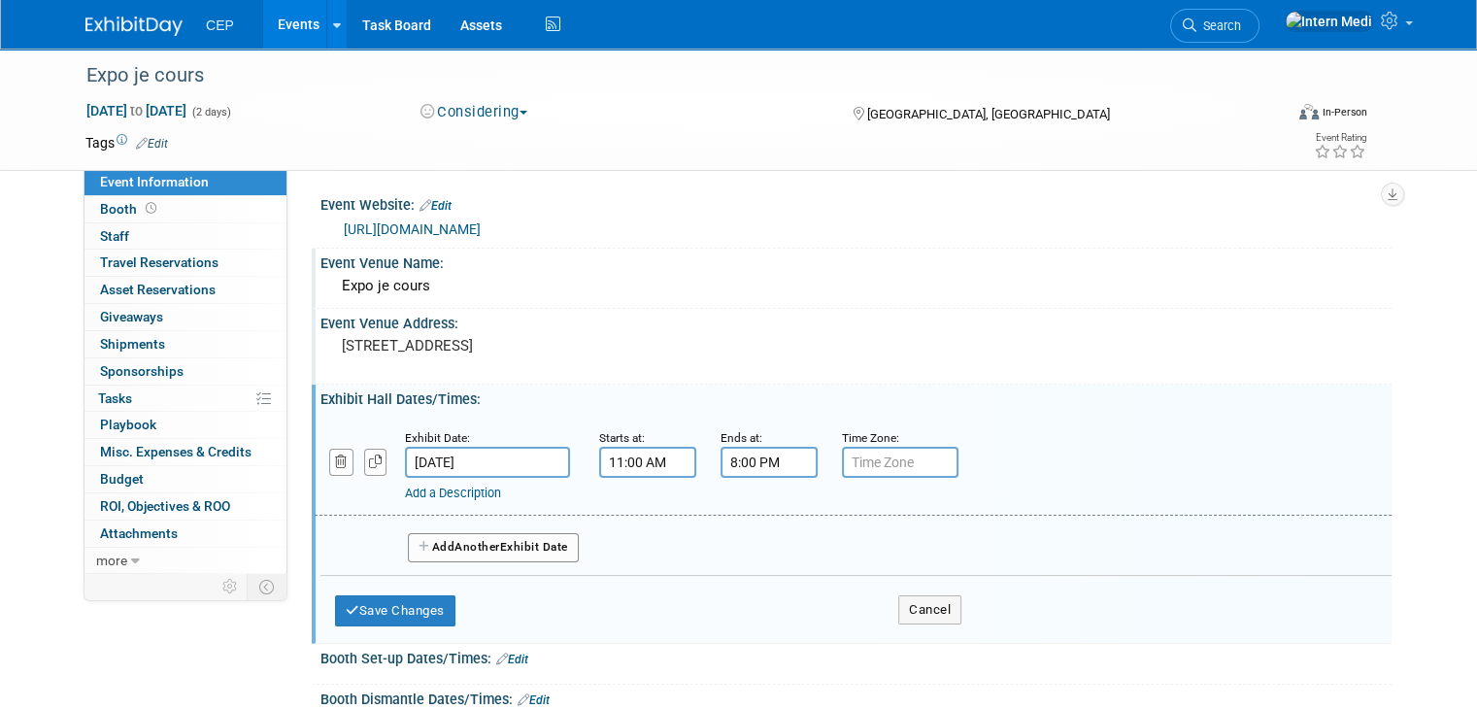
click at [1072, 471] on div "Add a Description Description:" at bounding box center [853, 464] width 1106 height 75
click at [878, 462] on input "text" at bounding box center [900, 462] width 117 height 31
click at [736, 566] on div "Add Another Exhibit Date" at bounding box center [856, 546] width 1071 height 60
click at [496, 541] on button "Add Another Exhibit Date" at bounding box center [493, 547] width 171 height 29
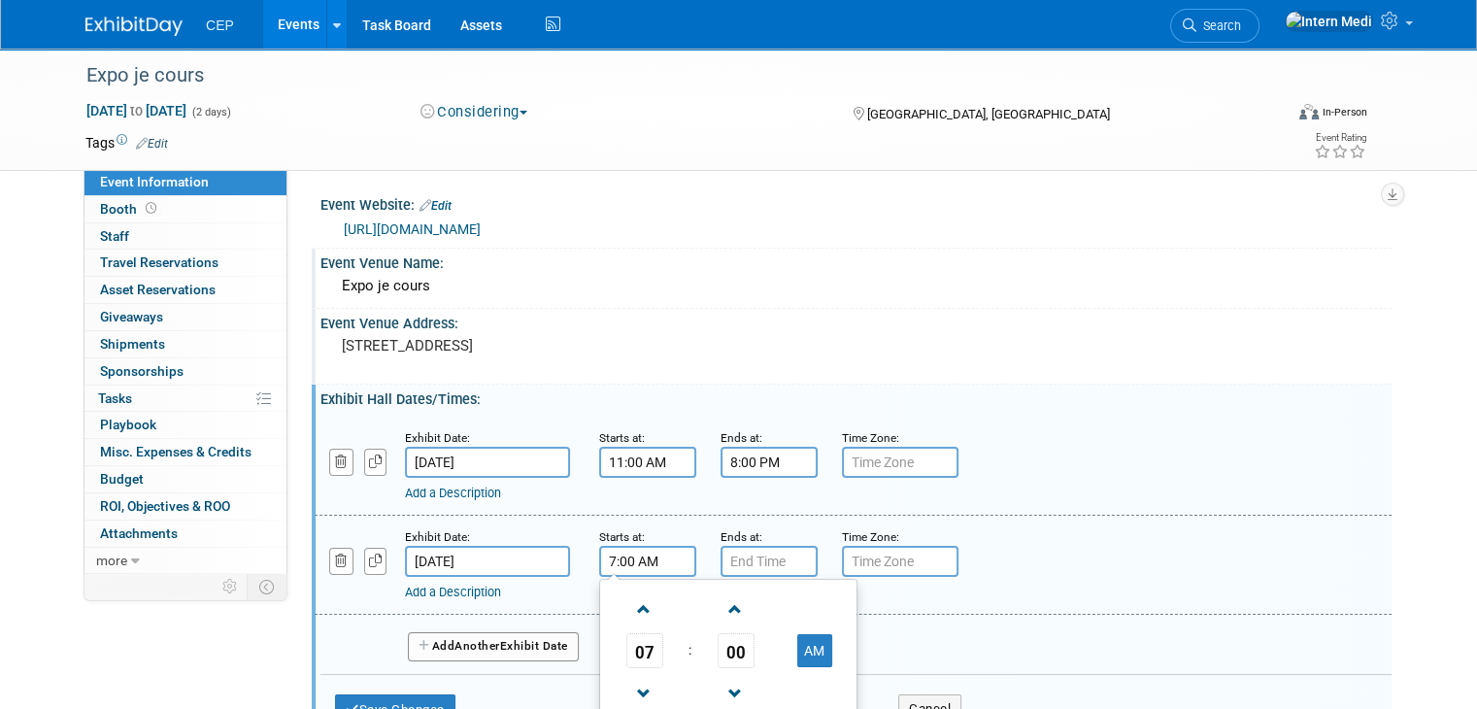
click at [625, 560] on input "7:00 AM" at bounding box center [647, 561] width 97 height 31
click at [628, 693] on span at bounding box center [645, 694] width 34 height 34
click at [628, 617] on span at bounding box center [645, 610] width 34 height 34
click at [628, 612] on span at bounding box center [645, 610] width 34 height 34
type input "8:00 AM"
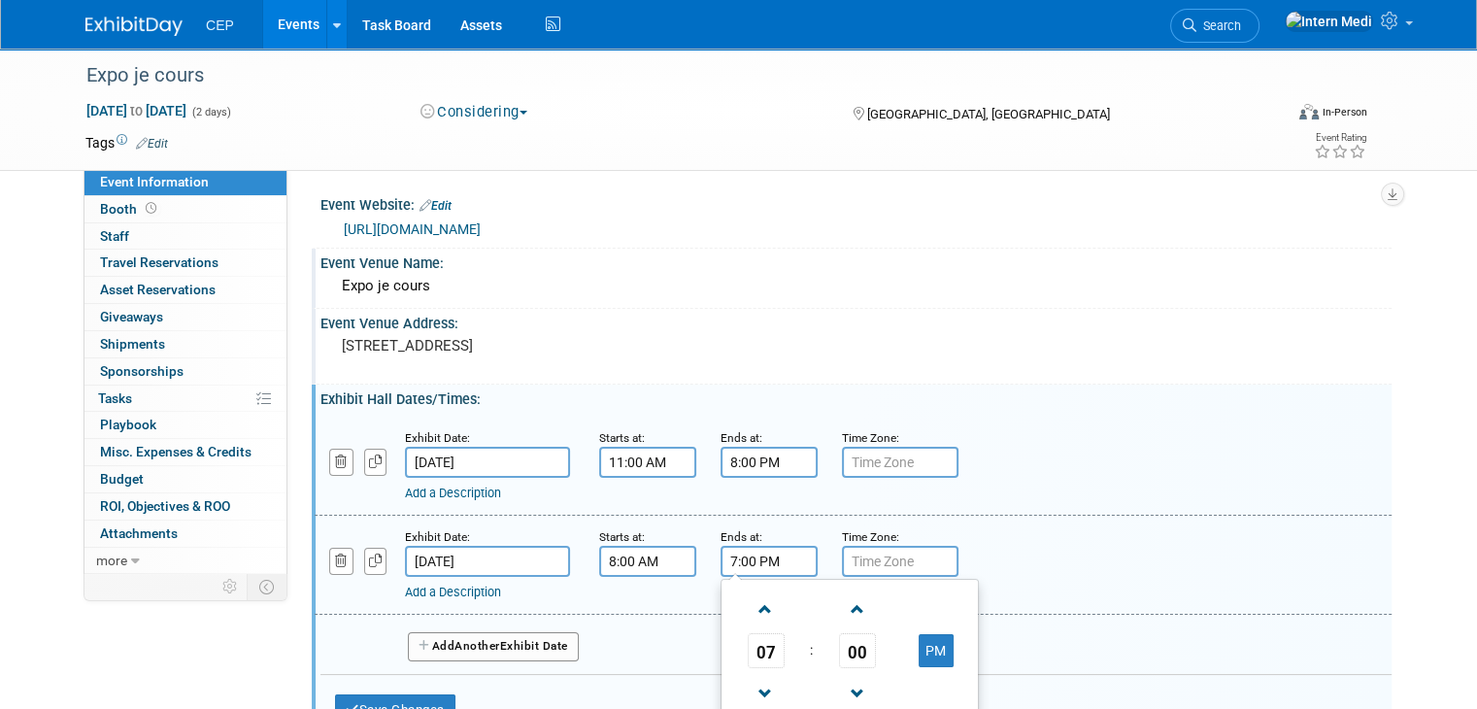
click at [725, 557] on input "7:00 PM" at bounding box center [769, 561] width 97 height 31
click at [750, 684] on span at bounding box center [766, 694] width 34 height 34
click at [754, 615] on span at bounding box center [766, 610] width 34 height 34
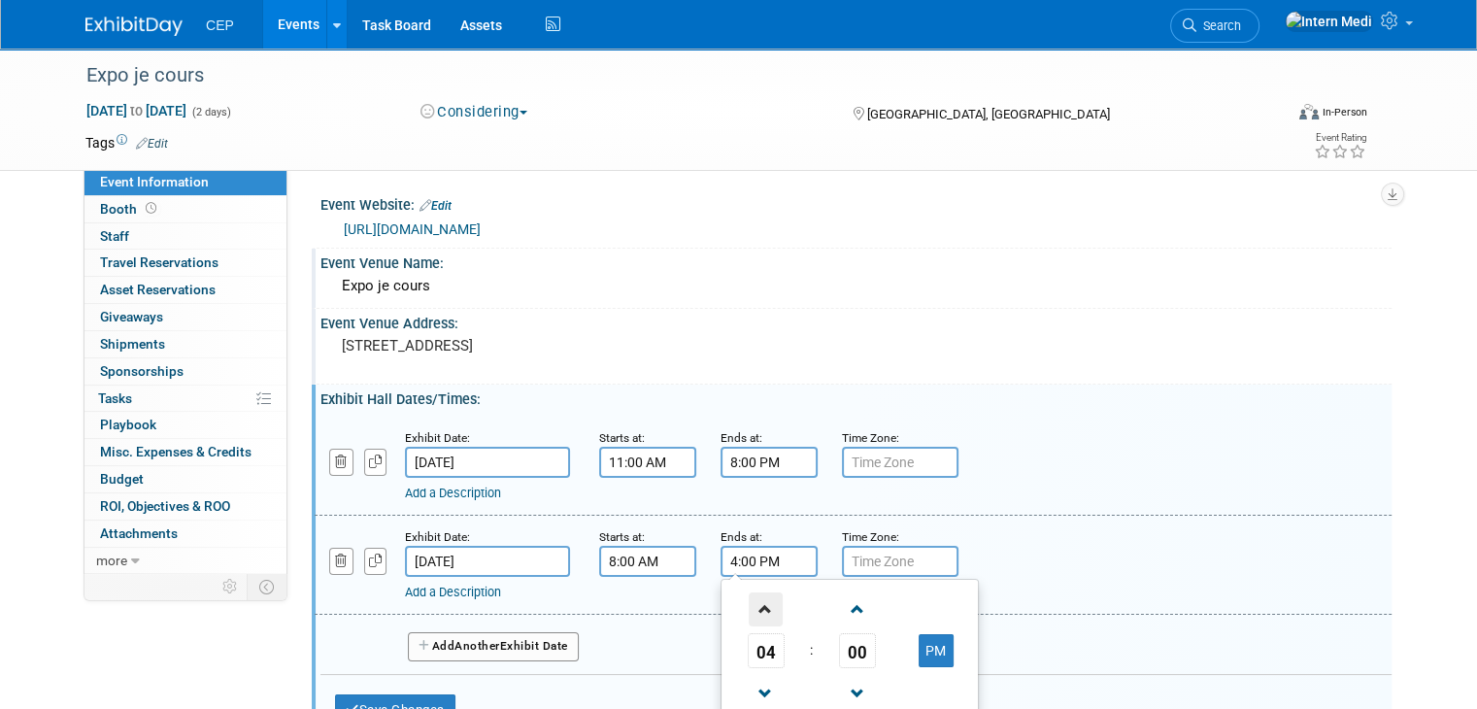
type input "5:00 PM"
click at [1047, 545] on div "Add a Description Description:" at bounding box center [853, 563] width 1106 height 75
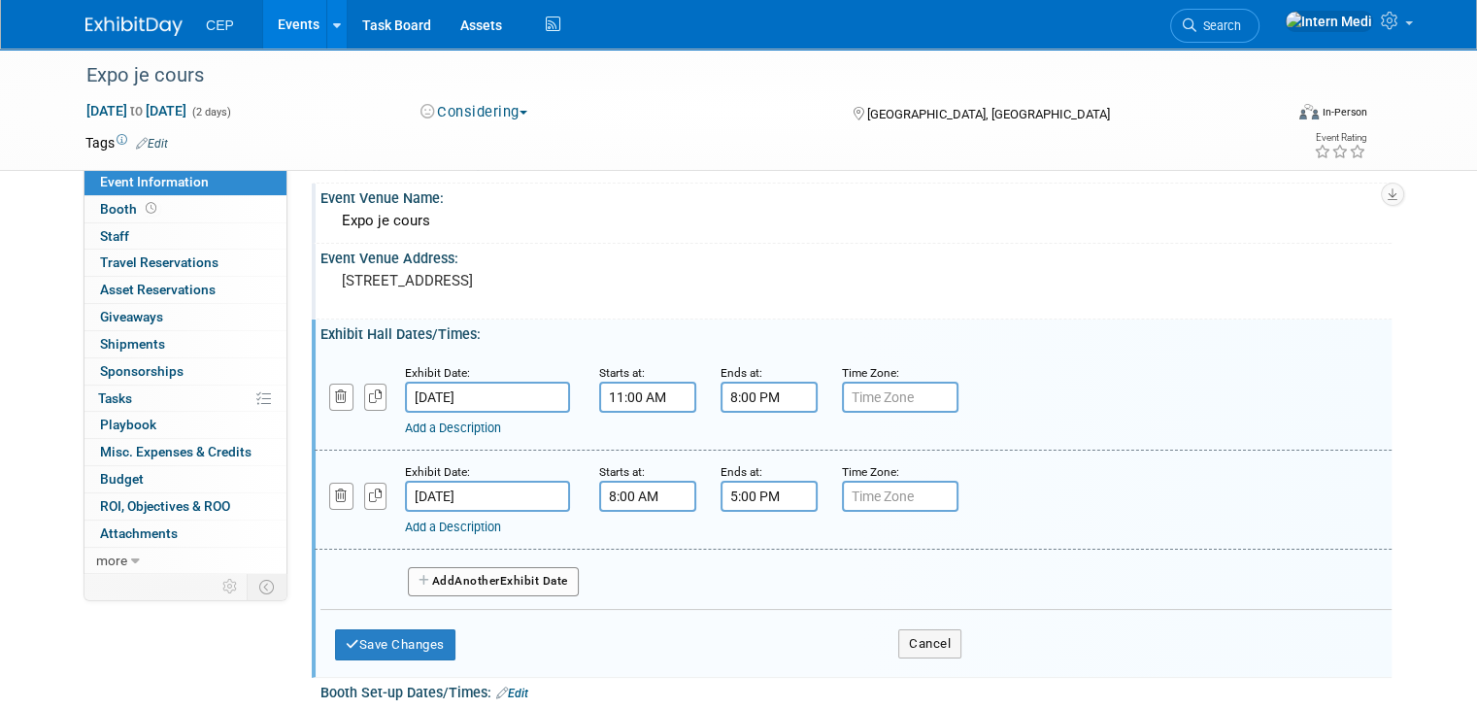
scroll to position [194, 0]
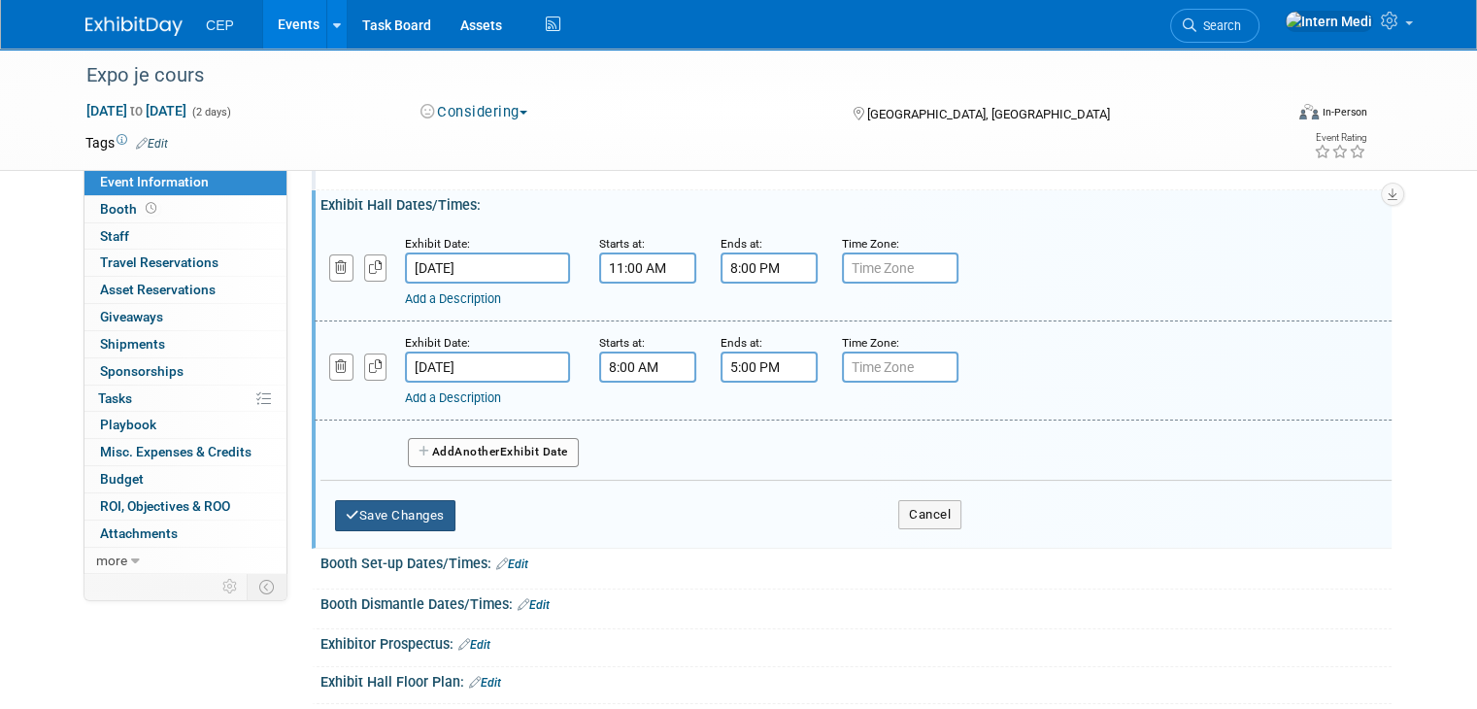
click at [400, 513] on button "Save Changes" at bounding box center [395, 515] width 120 height 31
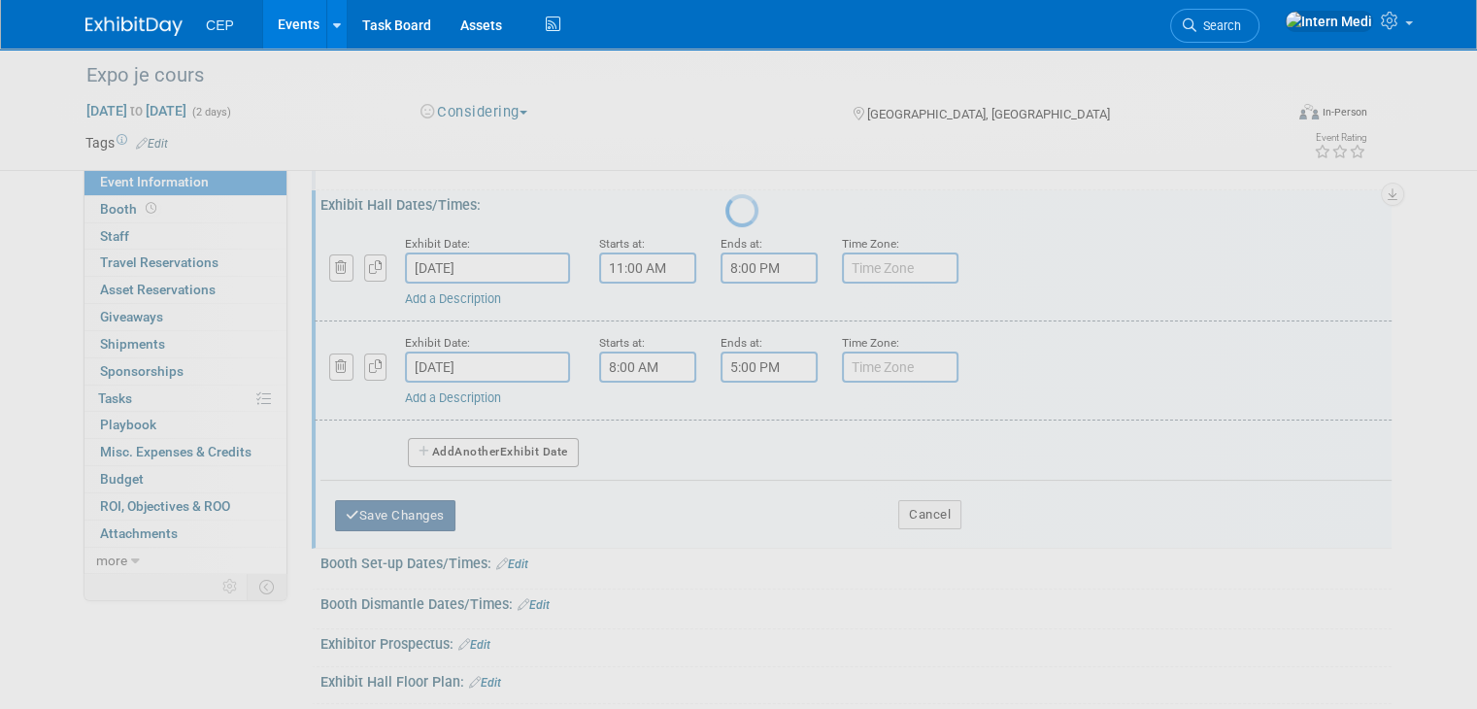
scroll to position [128, 0]
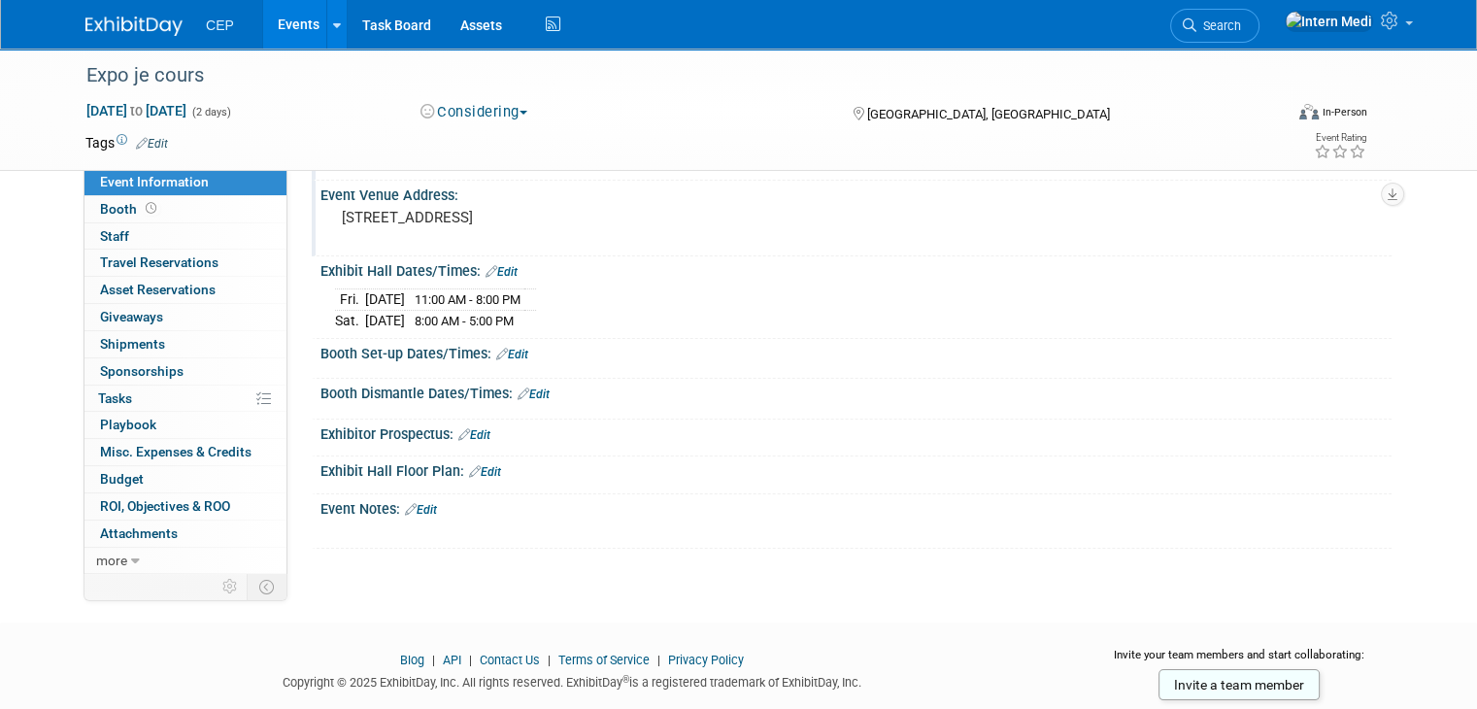
click at [517, 226] on div "2005 Rue de l'Exposition, Québec, QC G1L 0B7" at bounding box center [544, 226] width 418 height 45
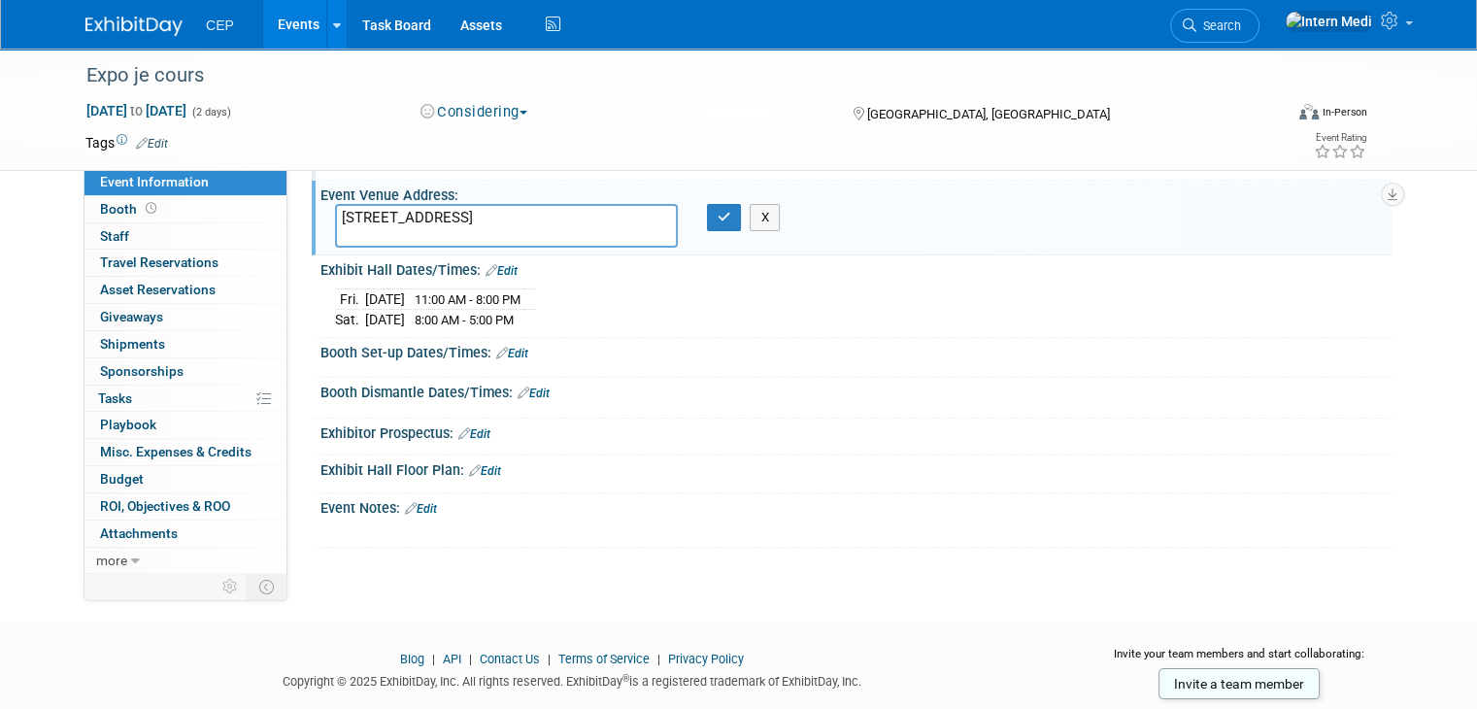
drag, startPoint x: 630, startPoint y: 216, endPoint x: 295, endPoint y: 245, distance: 336.4
click at [312, 245] on div "Event Venue Address: 2005 Rue de l'Exposition, Québec, QC G1L 0B7 2005 Rue de l…" at bounding box center [852, 218] width 1080 height 75
type textarea "[STREET_ADDRESS][PERSON_NAME]"
click at [795, 529] on div at bounding box center [760, 530] width 847 height 19
click at [714, 224] on button "button" at bounding box center [724, 217] width 35 height 27
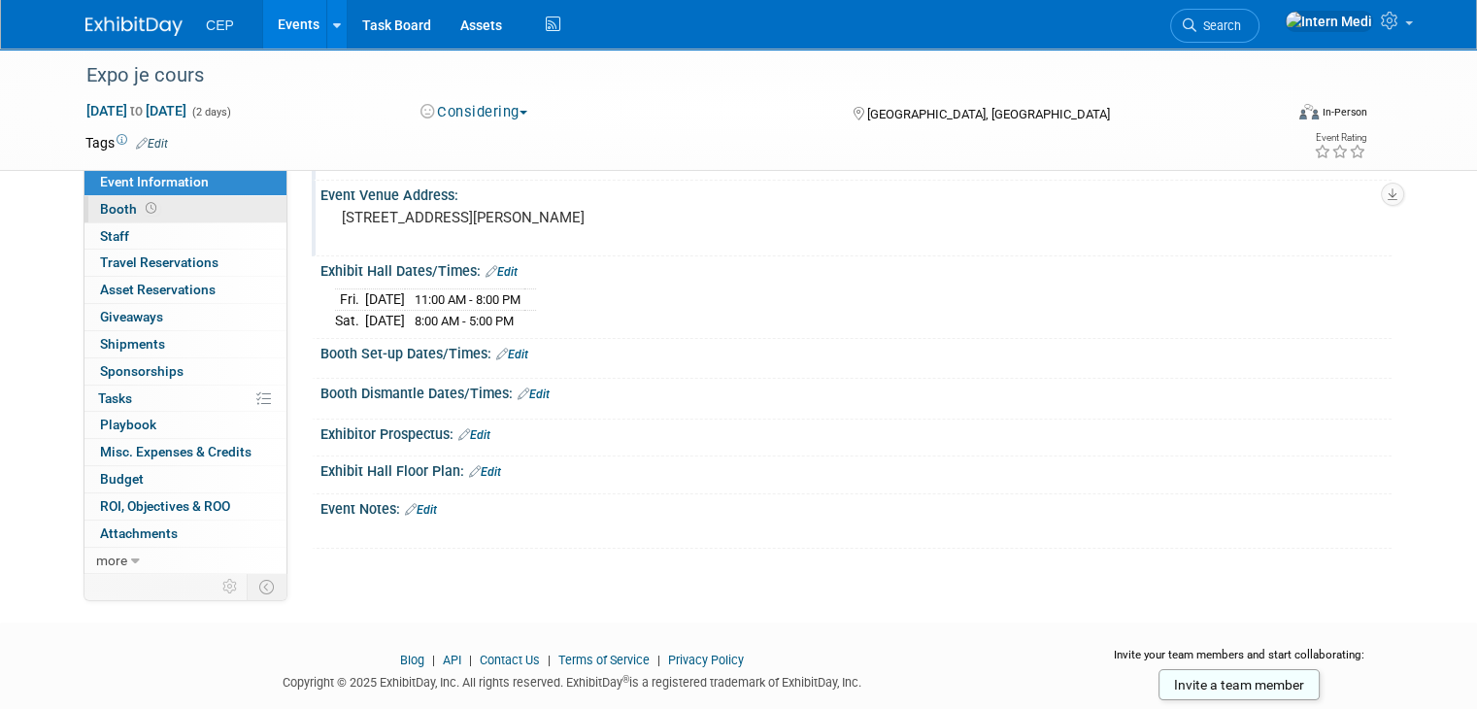
click at [160, 210] on link "Booth" at bounding box center [186, 209] width 202 height 26
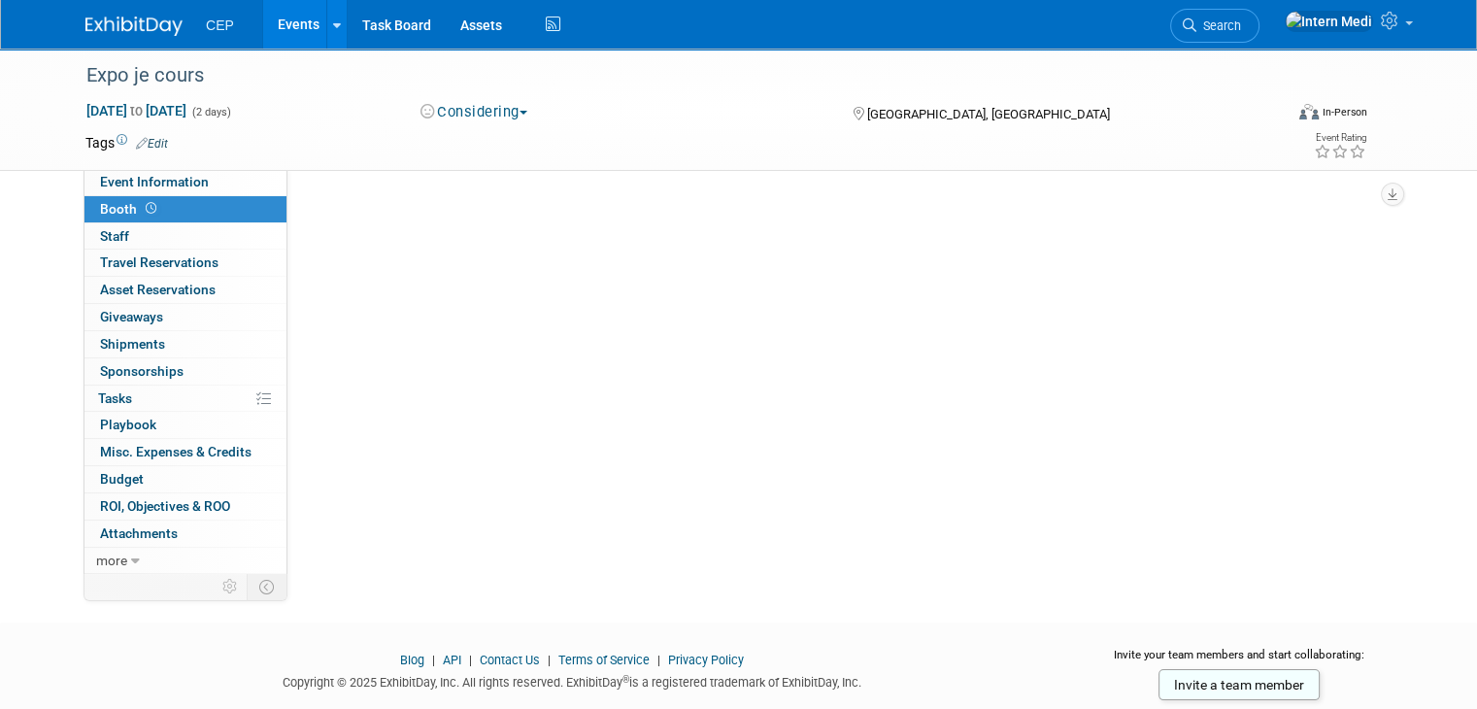
scroll to position [0, 0]
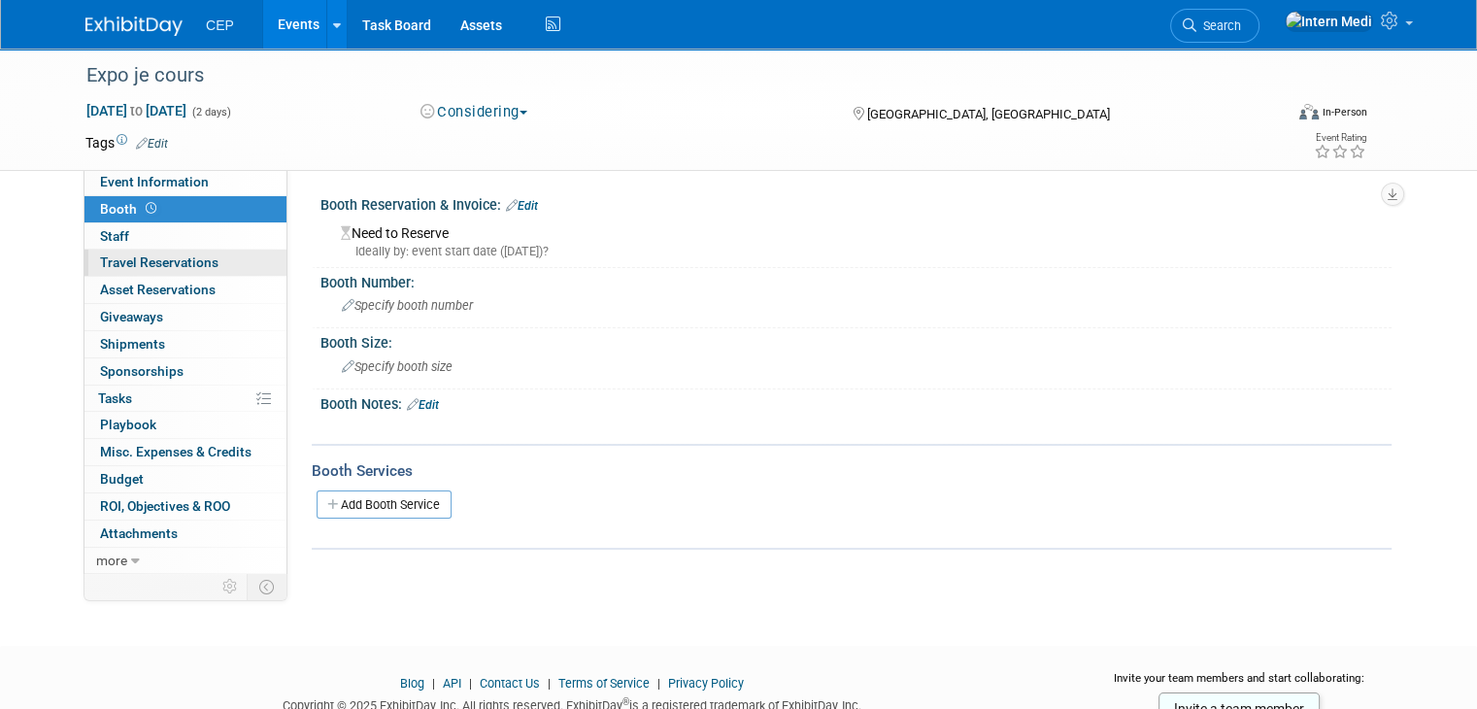
click at [160, 263] on span "Travel Reservations 0" at bounding box center [159, 262] width 119 height 16
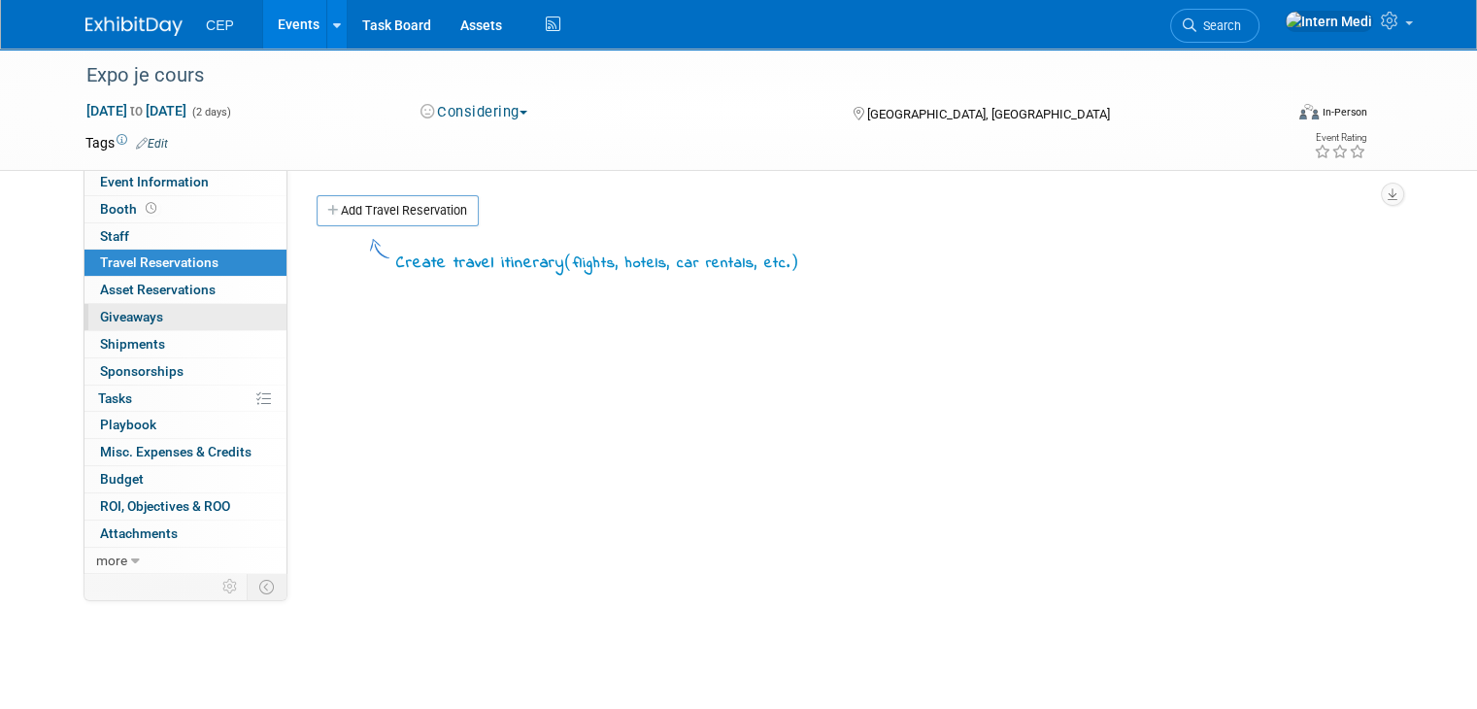
click at [154, 318] on link "0 Giveaways 0" at bounding box center [186, 317] width 202 height 26
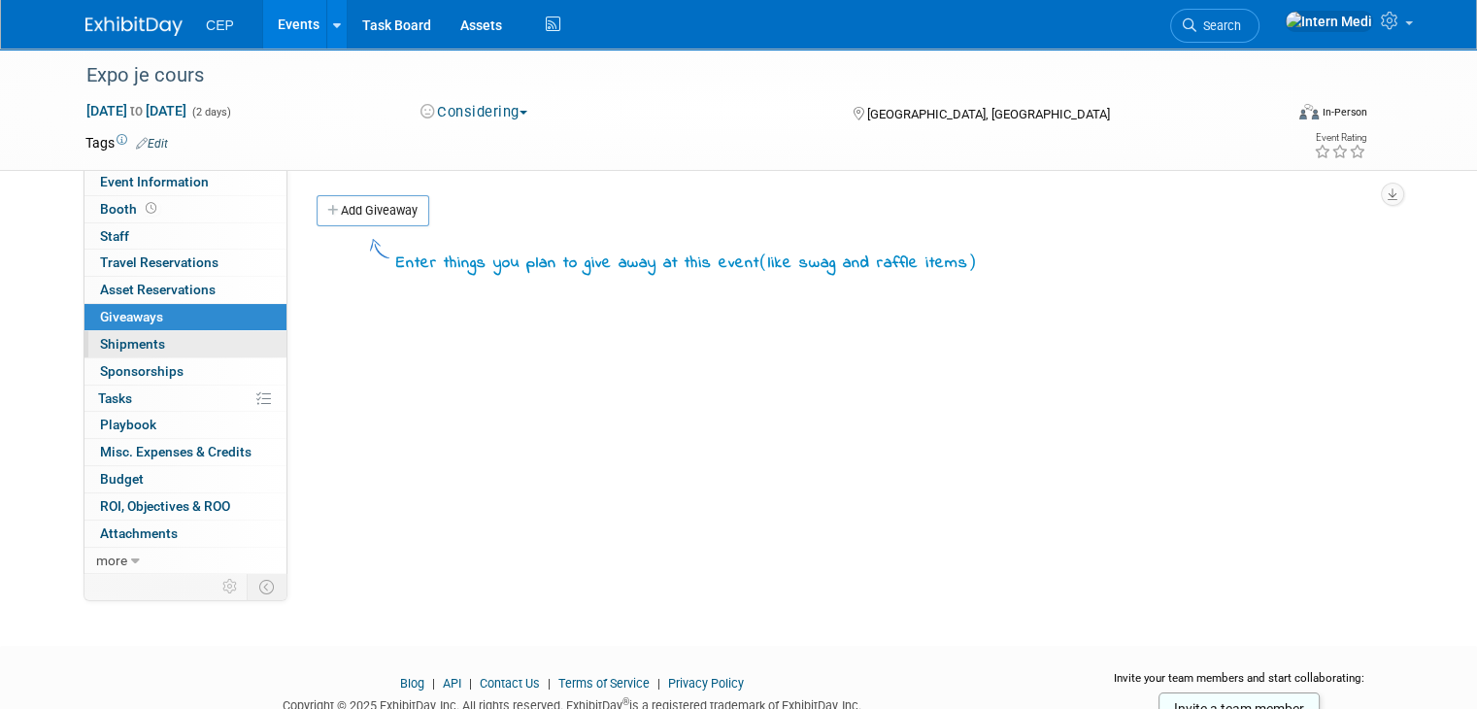
click at [158, 351] on link "0 Shipments 0" at bounding box center [186, 344] width 202 height 26
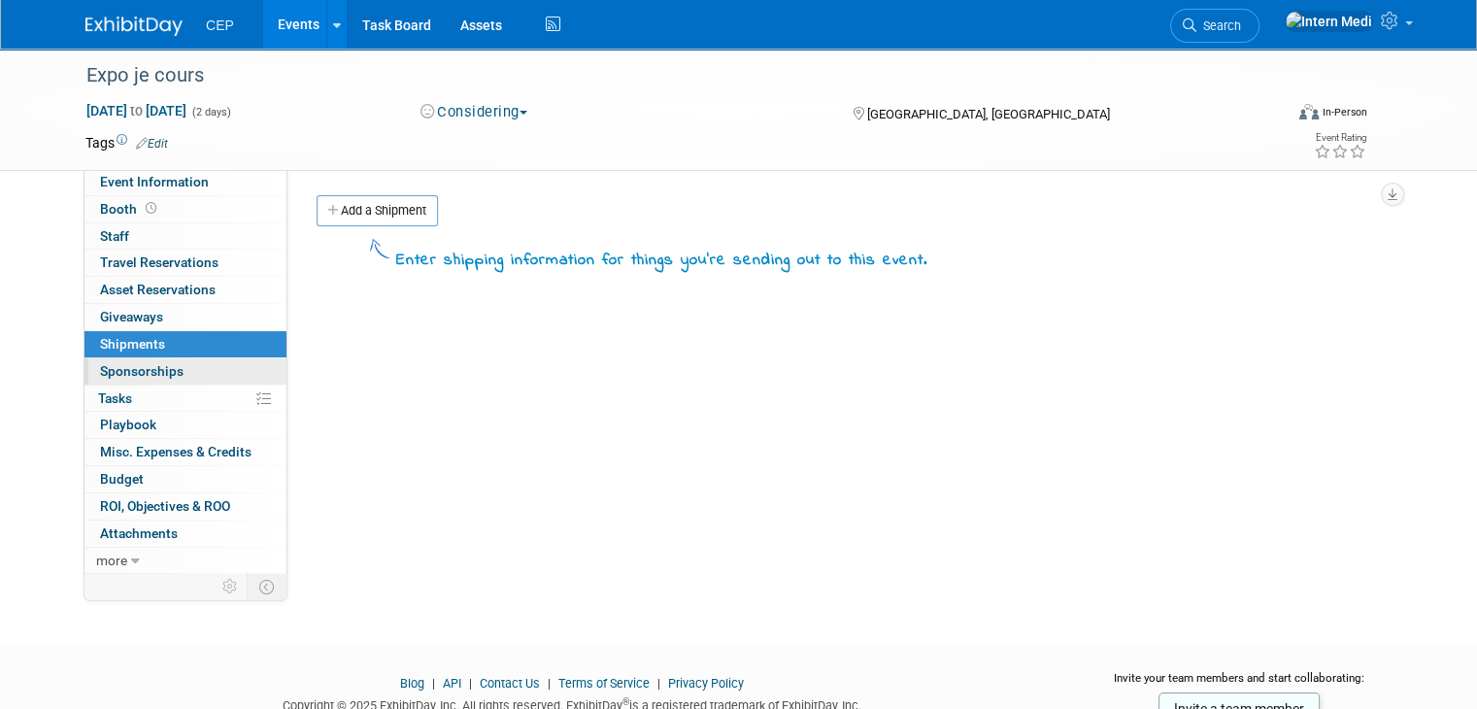
click at [153, 370] on span "Sponsorships 0" at bounding box center [142, 371] width 84 height 16
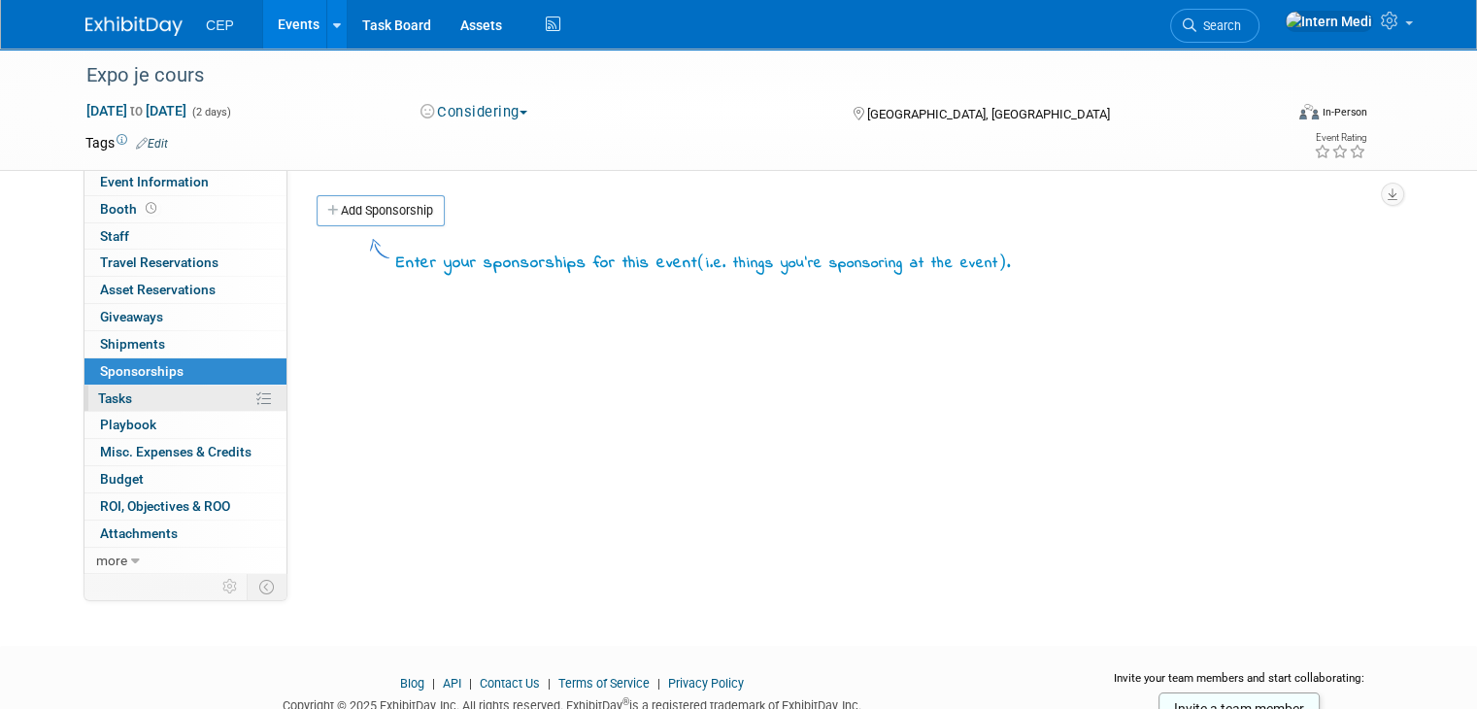
click at [159, 394] on link "0% Tasks 0%" at bounding box center [186, 399] width 202 height 26
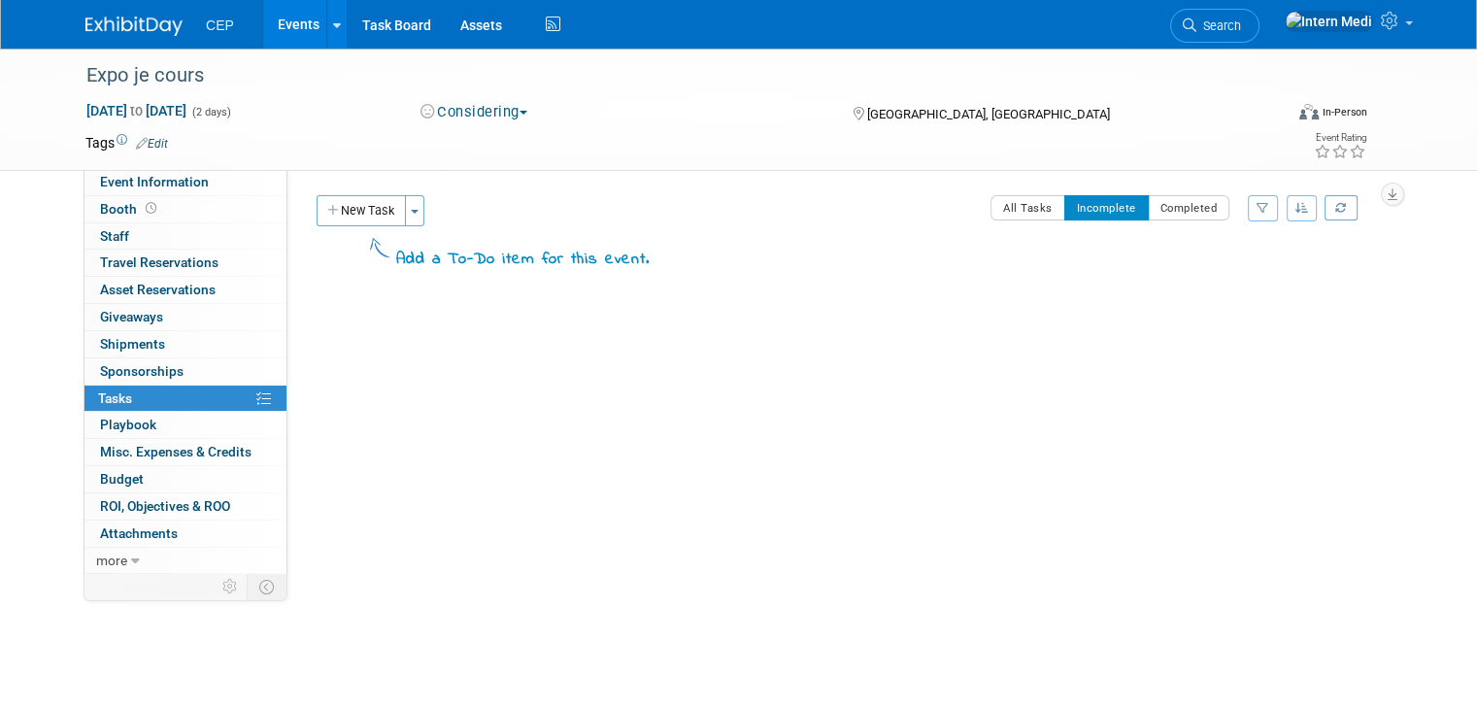
click at [304, 29] on link "Events" at bounding box center [298, 24] width 71 height 49
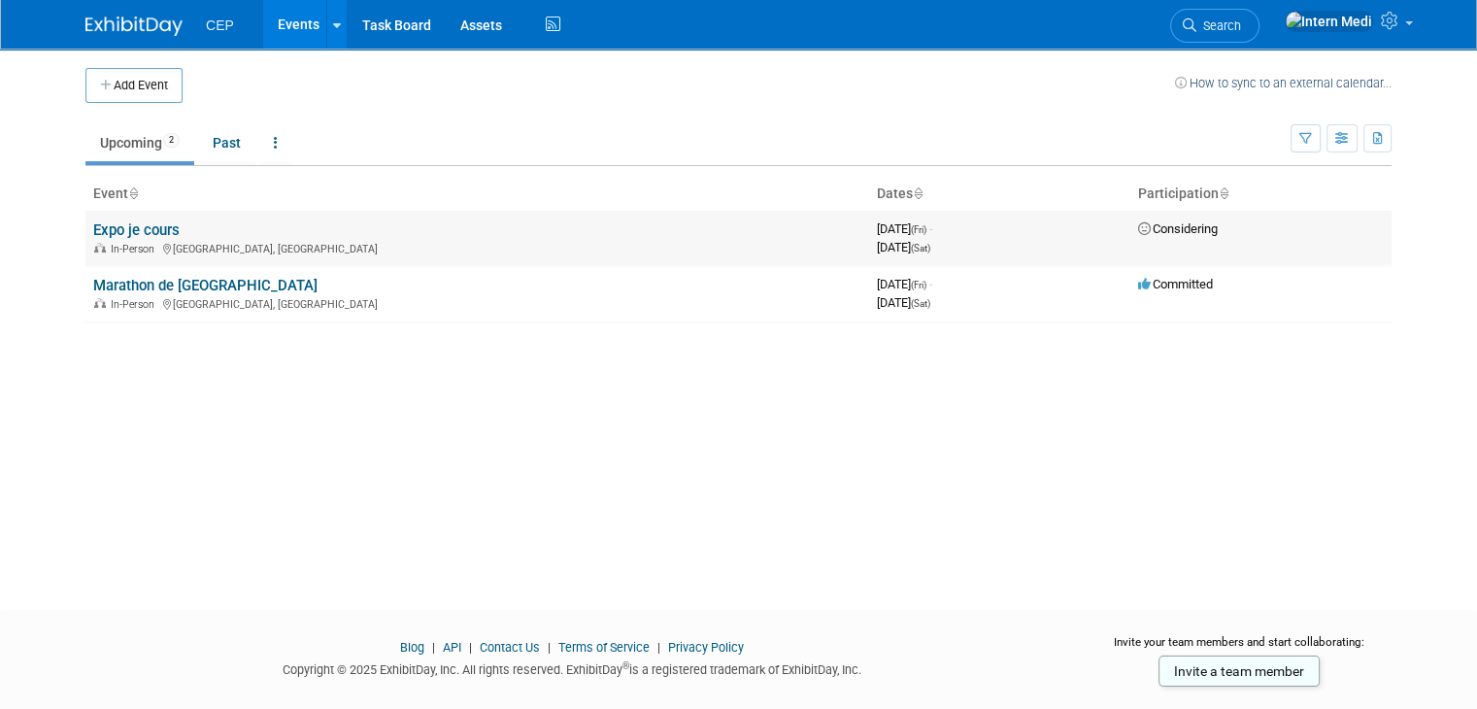
click at [290, 240] on div "In-Person [GEOGRAPHIC_DATA], [GEOGRAPHIC_DATA]" at bounding box center [477, 248] width 768 height 16
click at [290, 240] on div "In-Person Québec, Canada" at bounding box center [477, 248] width 768 height 16
click at [134, 230] on link "Expo je cours" at bounding box center [136, 229] width 86 height 17
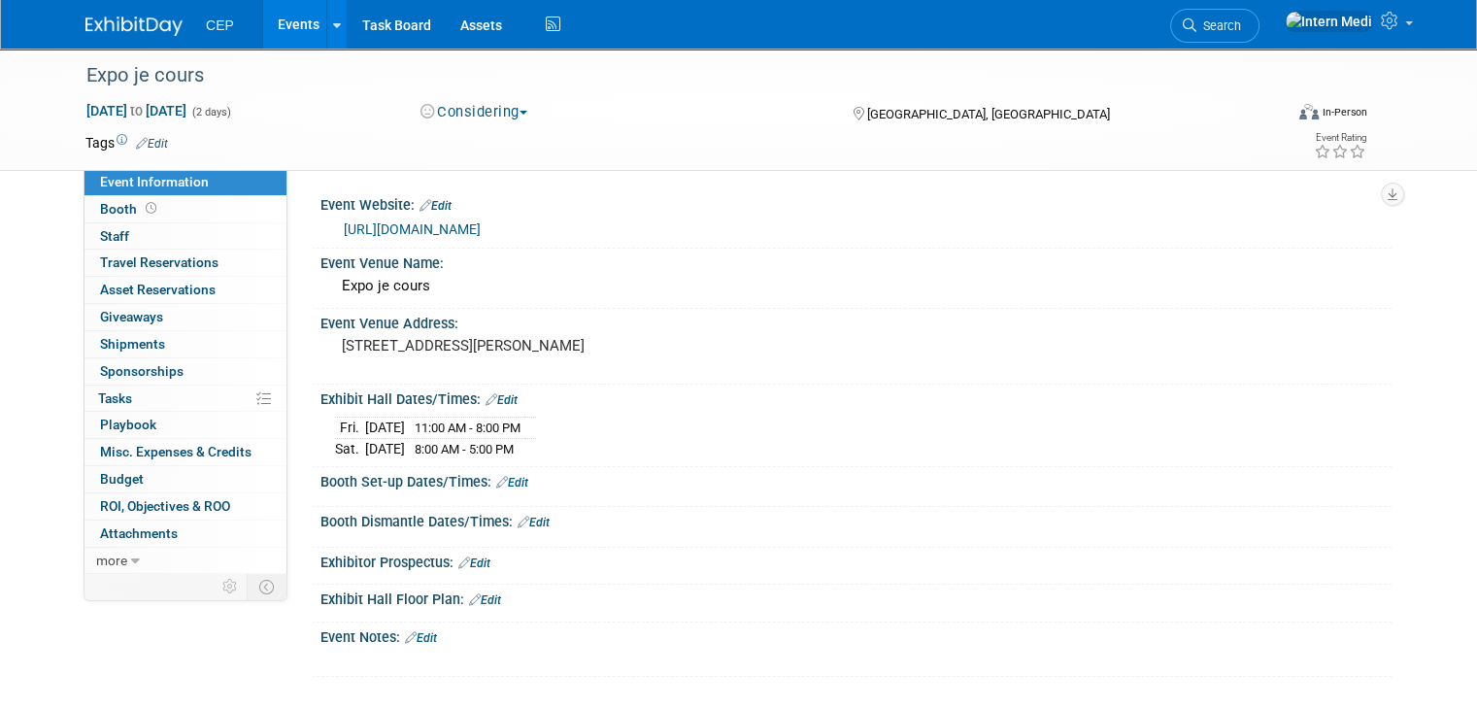
click at [416, 638] on link "Edit" at bounding box center [421, 638] width 32 height 14
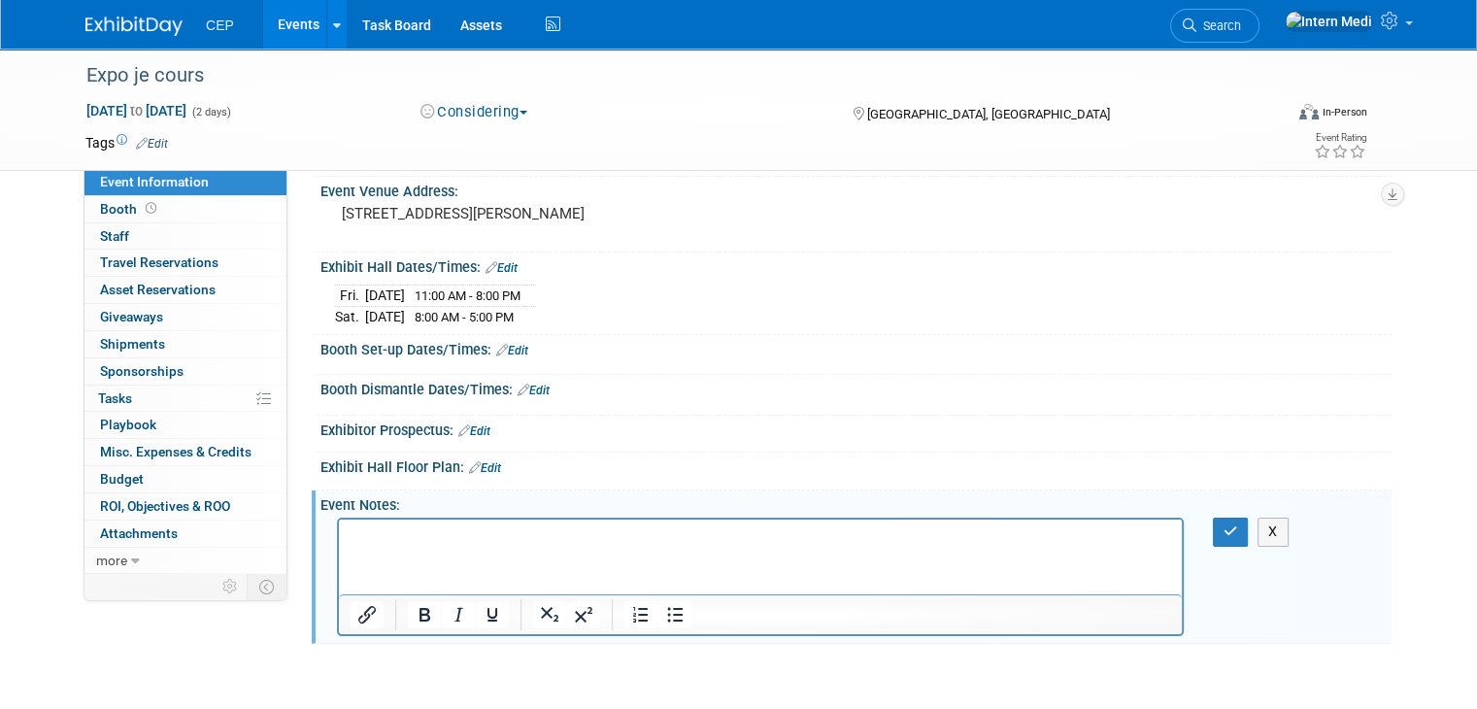
scroll to position [252, 0]
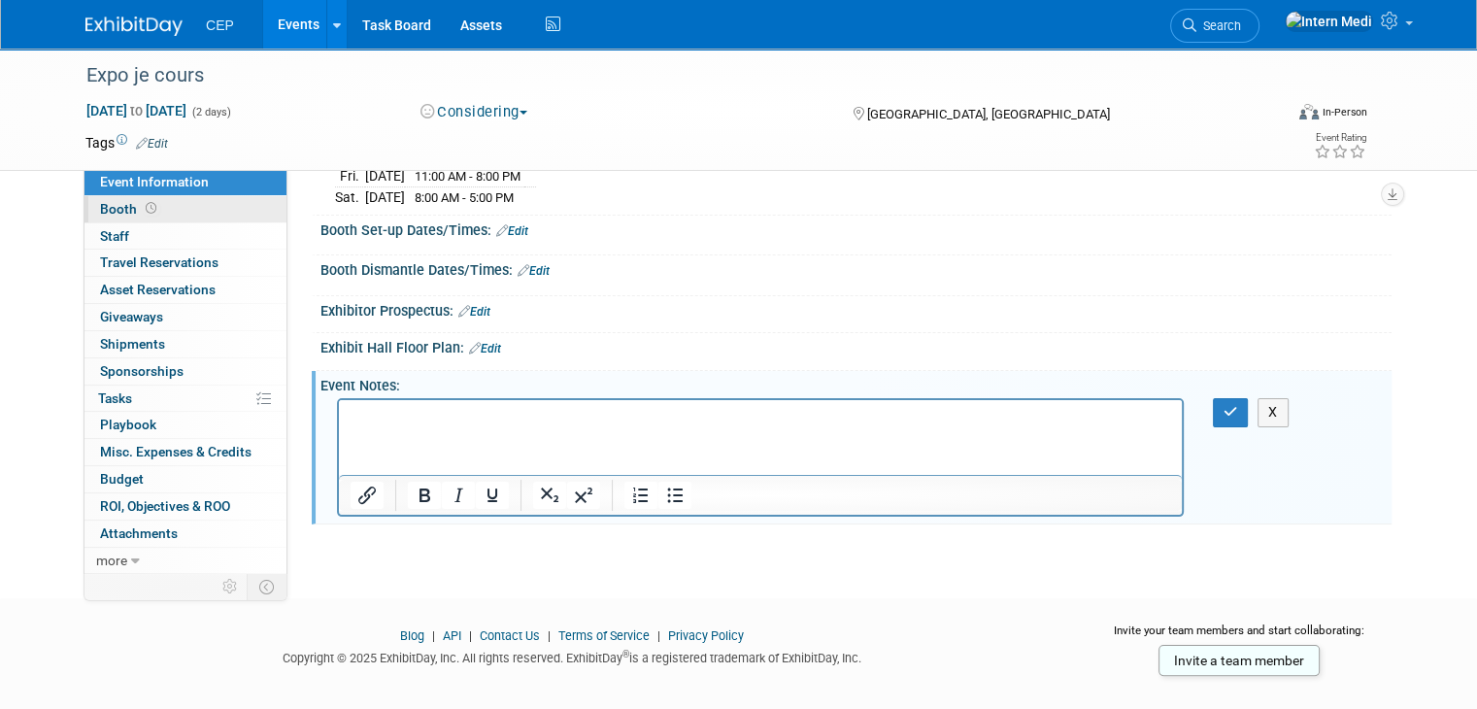
click at [100, 208] on span "Booth" at bounding box center [130, 209] width 60 height 16
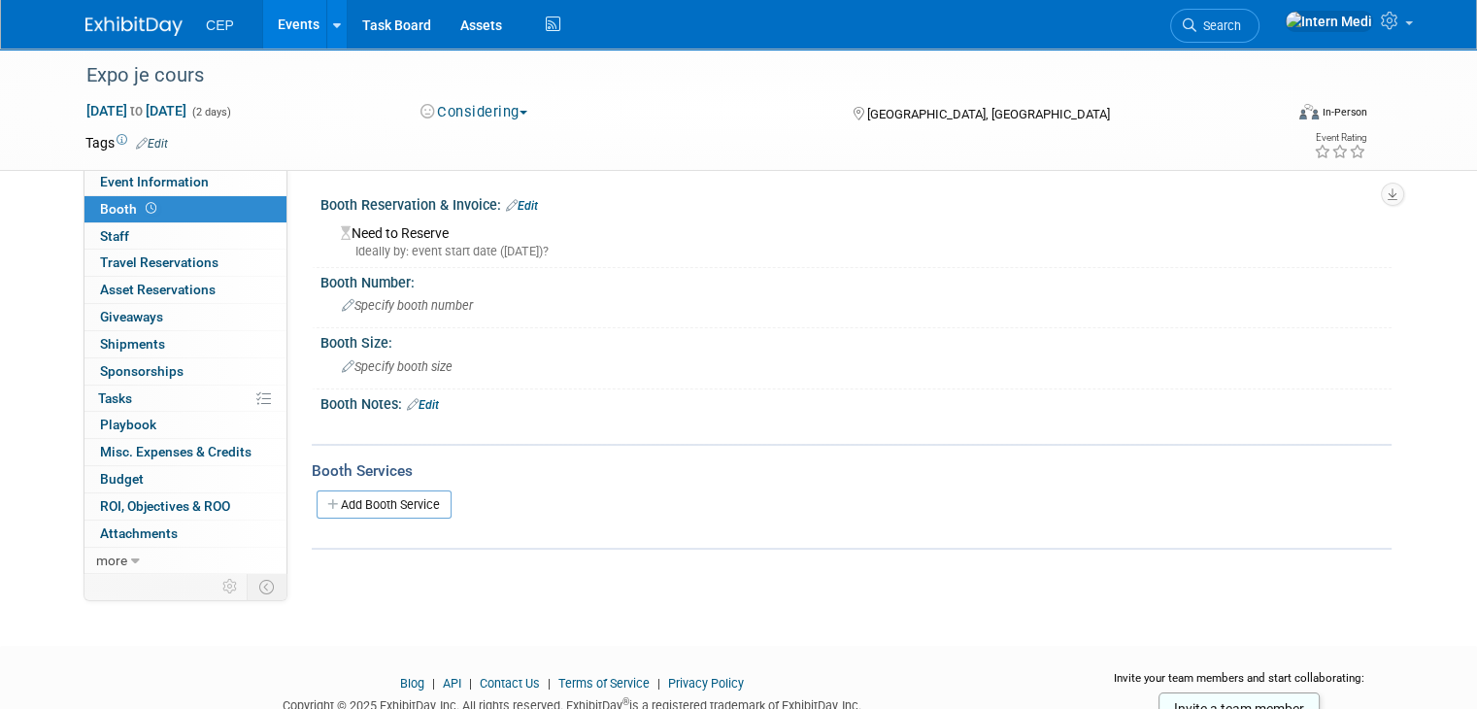
click at [424, 398] on link "Edit" at bounding box center [423, 405] width 32 height 14
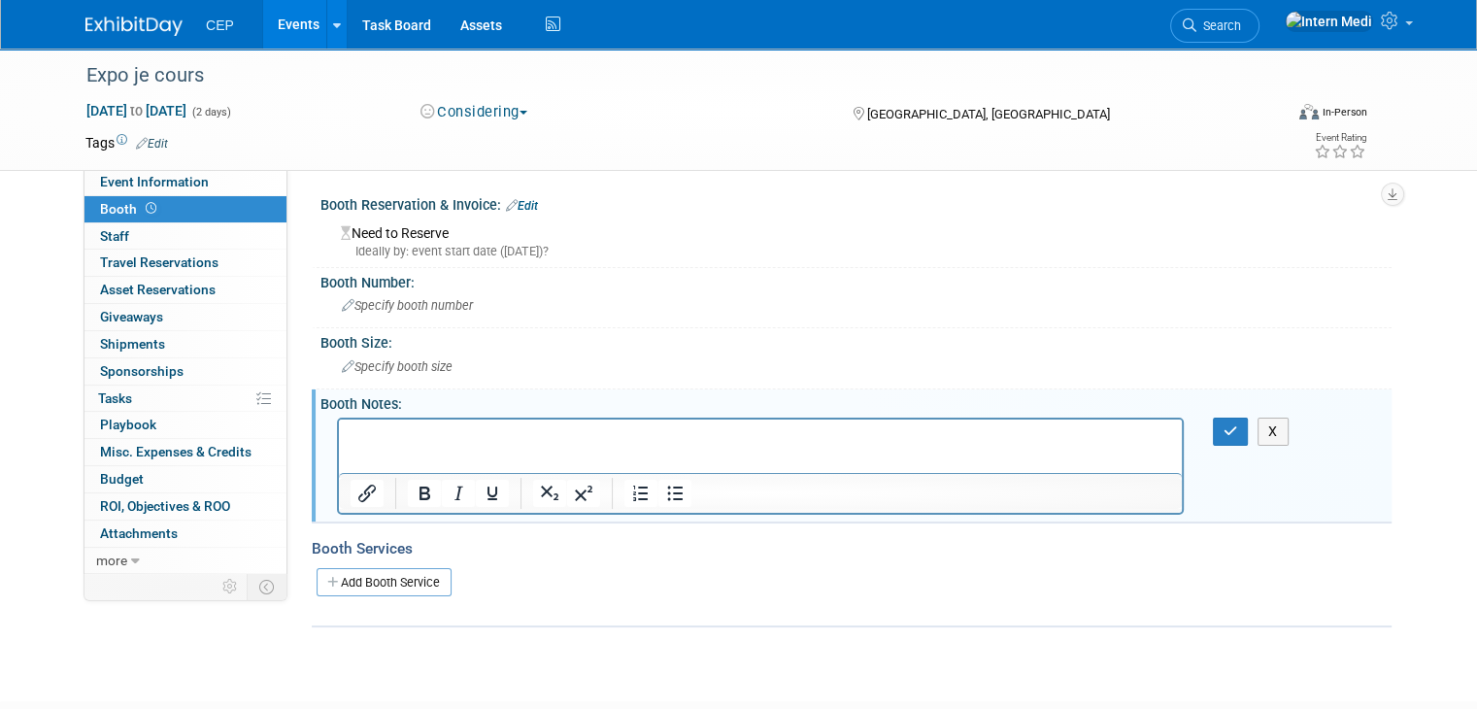
click at [443, 446] on html at bounding box center [760, 432] width 843 height 27
click at [1229, 430] on button "button" at bounding box center [1231, 432] width 36 height 28
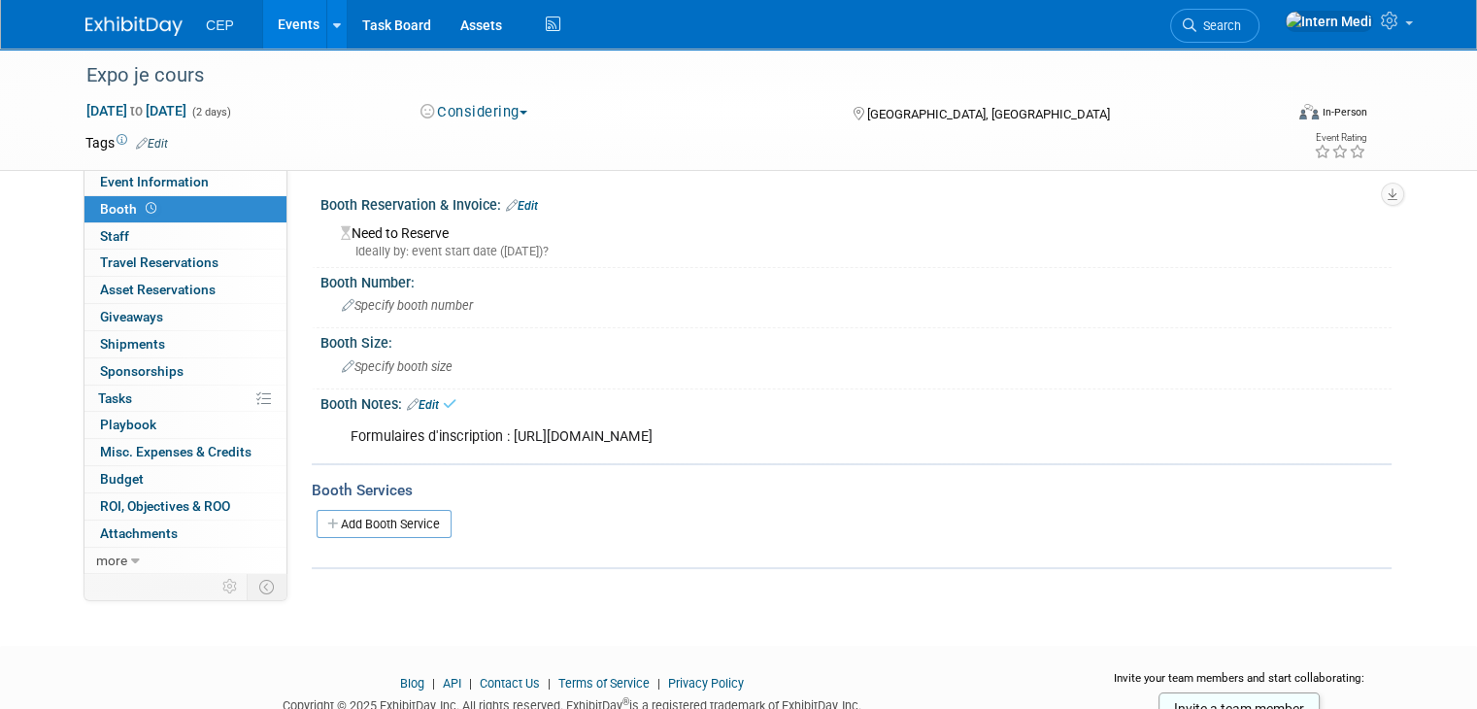
click at [827, 570] on div "Event Website: Edit [URL][DOMAIN_NAME] Event Venue Name: Expo je cours Event Ve…" at bounding box center [840, 370] width 1104 height 403
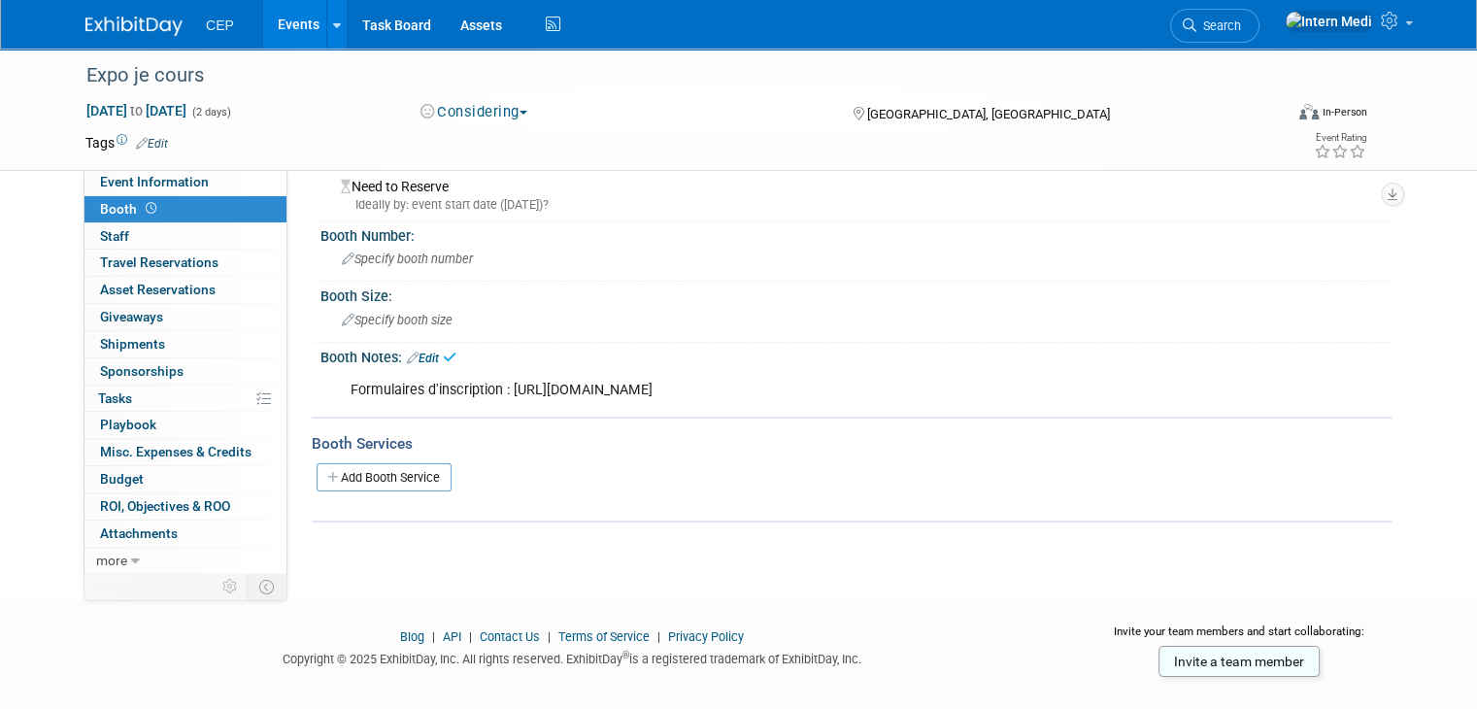
scroll to position [73, 0]
